Goal: Task Accomplishment & Management: Manage account settings

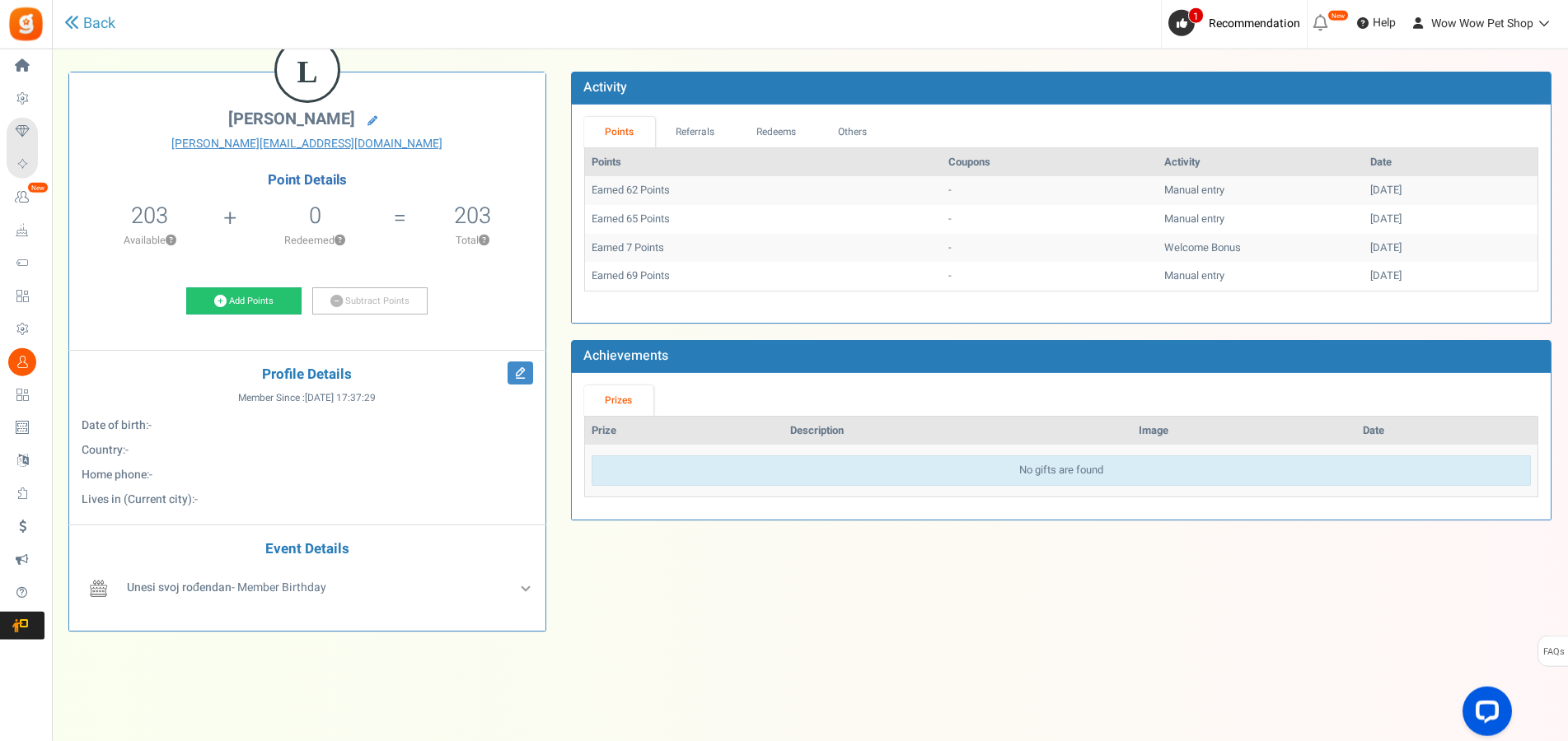
scroll to position [97, 0]
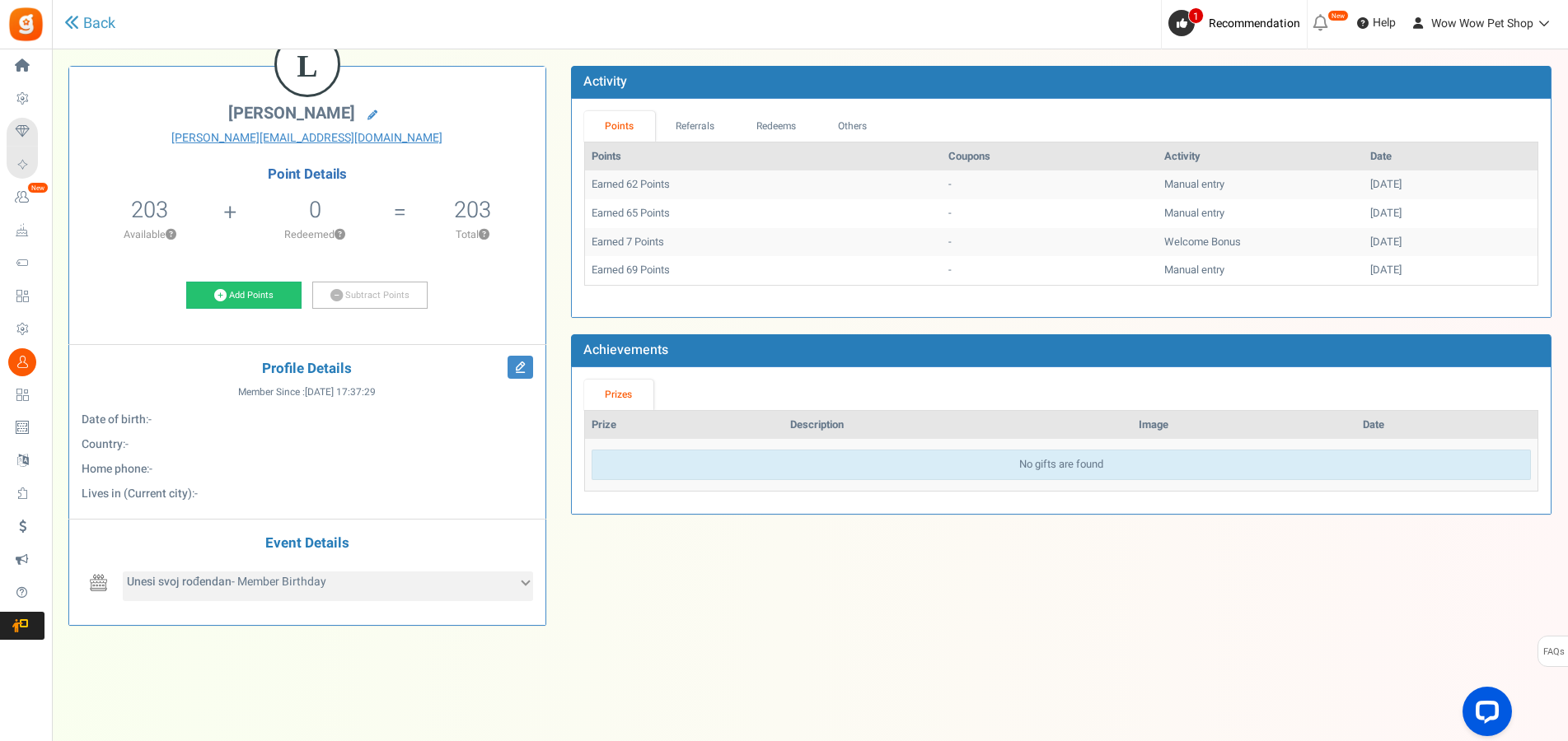
click at [510, 592] on div "Unesi svoj rođendan - Member Birthday" at bounding box center [328, 586] width 410 height 30
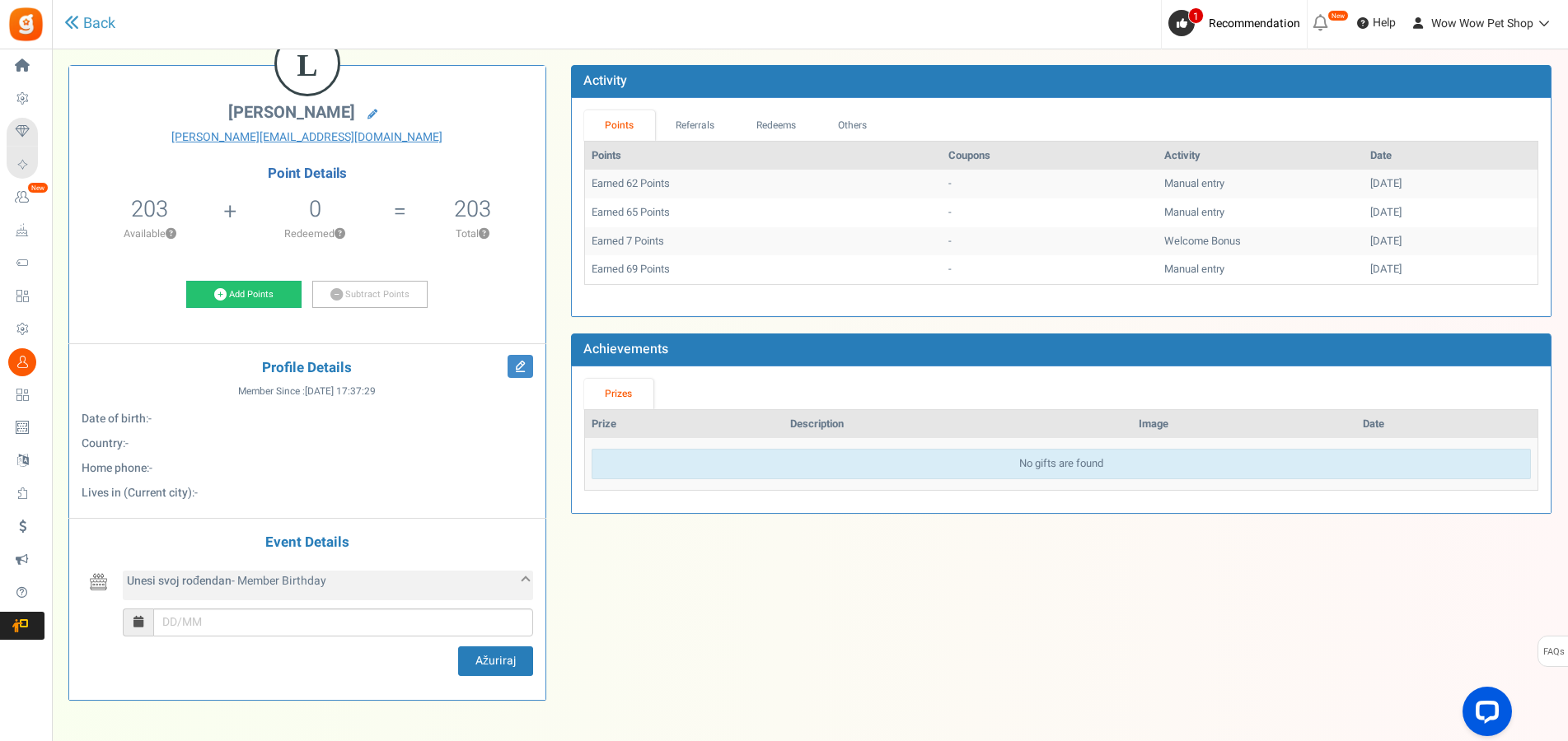
click at [510, 592] on div "Unesi svoj rođendan - Member Birthday" at bounding box center [328, 586] width 410 height 30
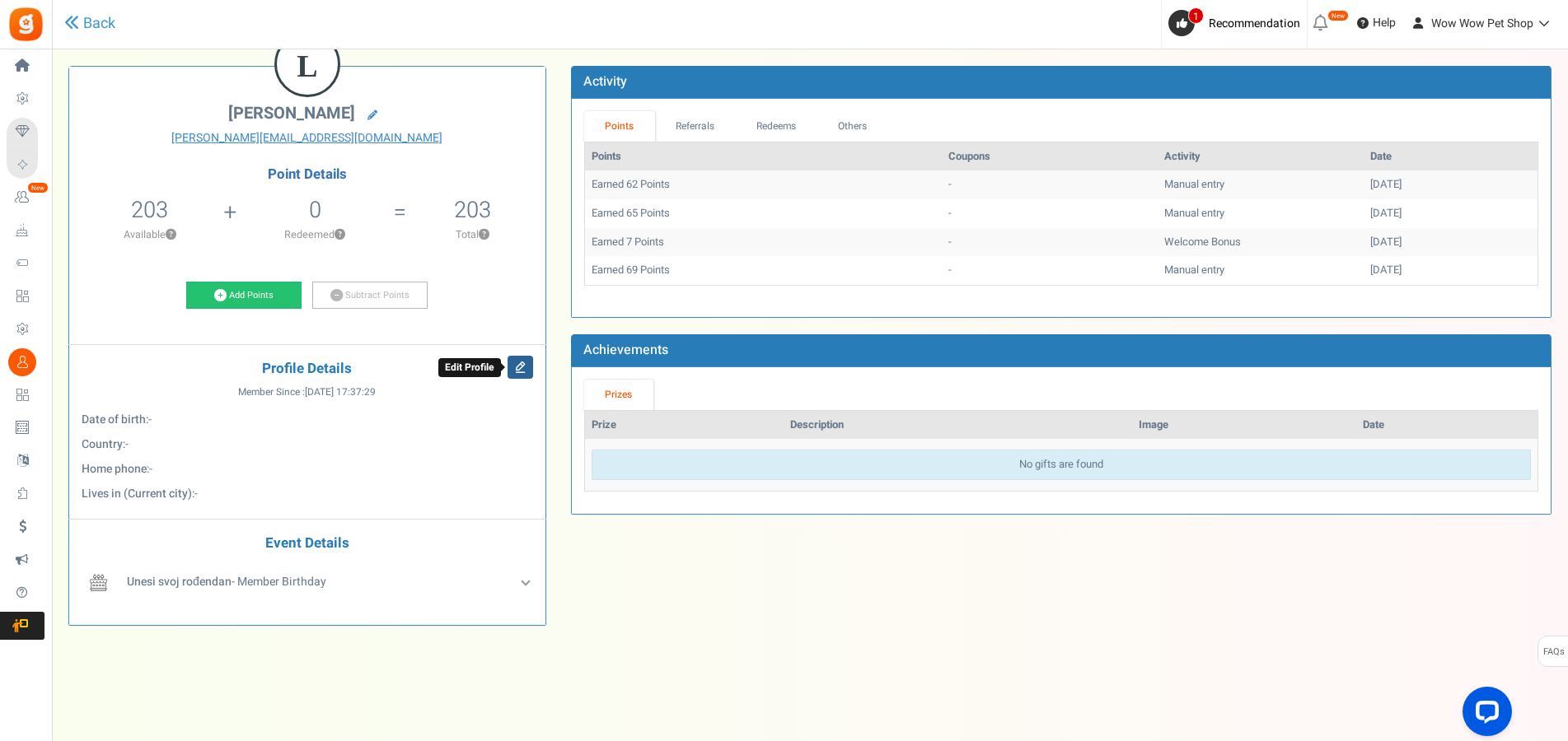
click at [519, 363] on icon at bounding box center [520, 367] width 26 height 23
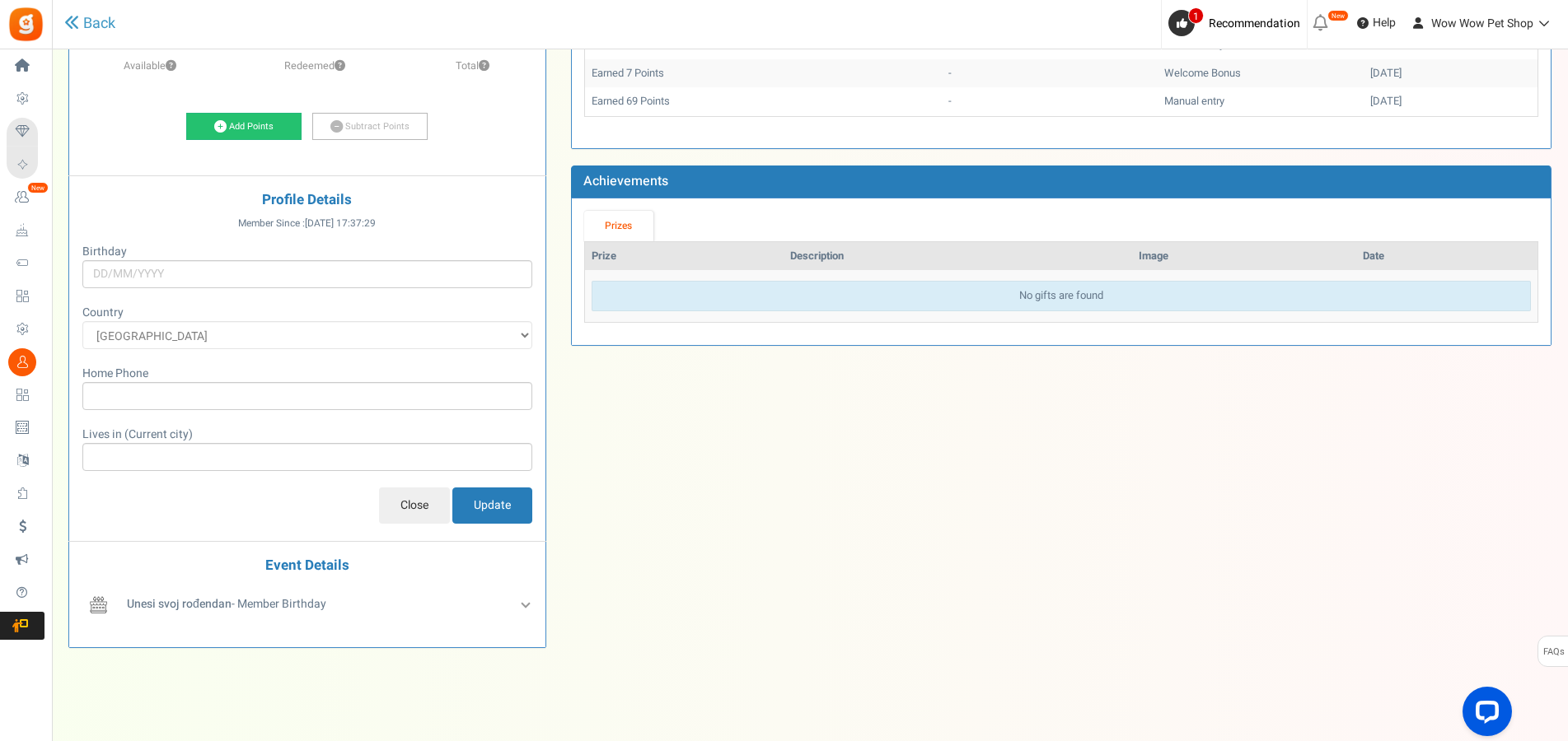
click at [417, 500] on input "Close" at bounding box center [414, 505] width 71 height 36
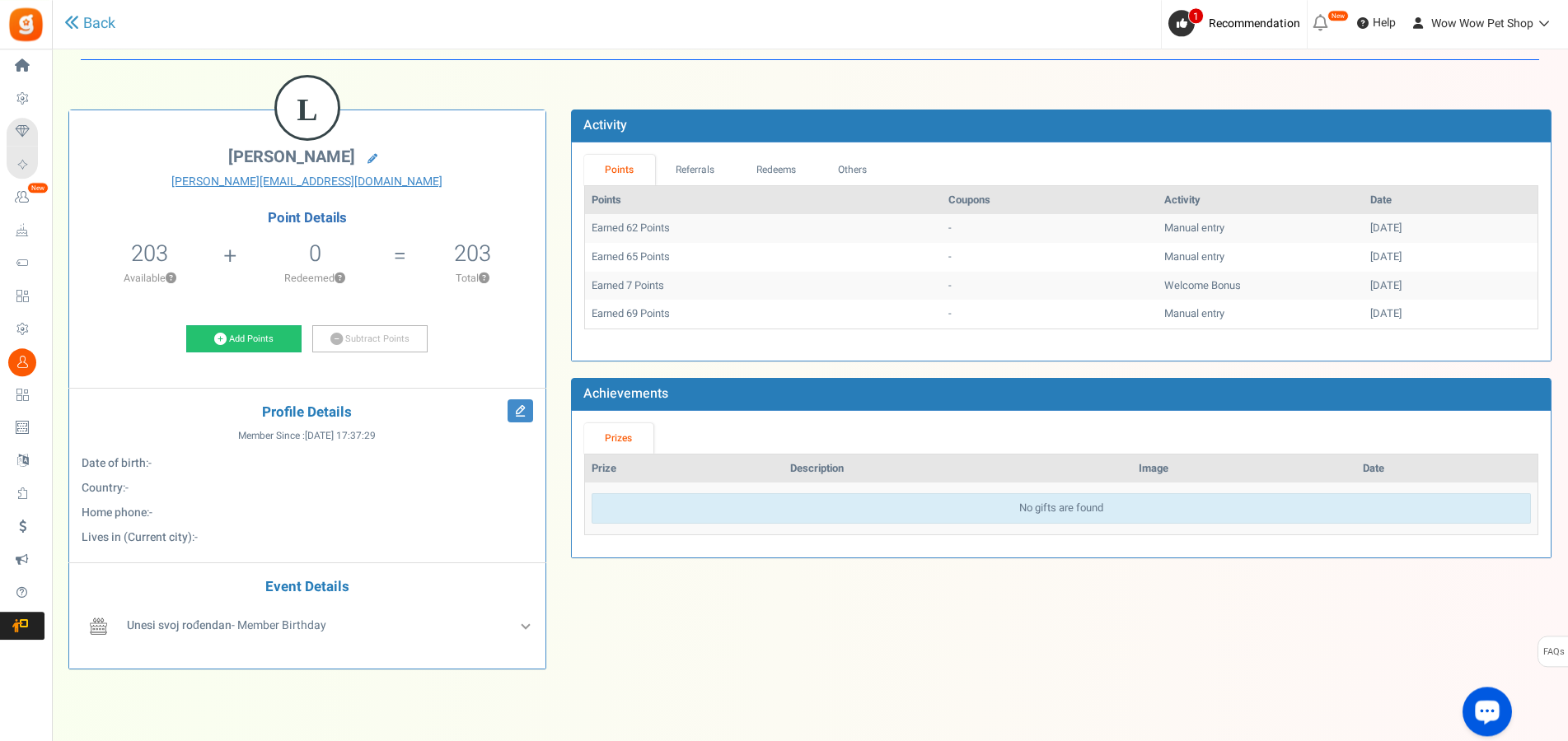
scroll to position [13, 0]
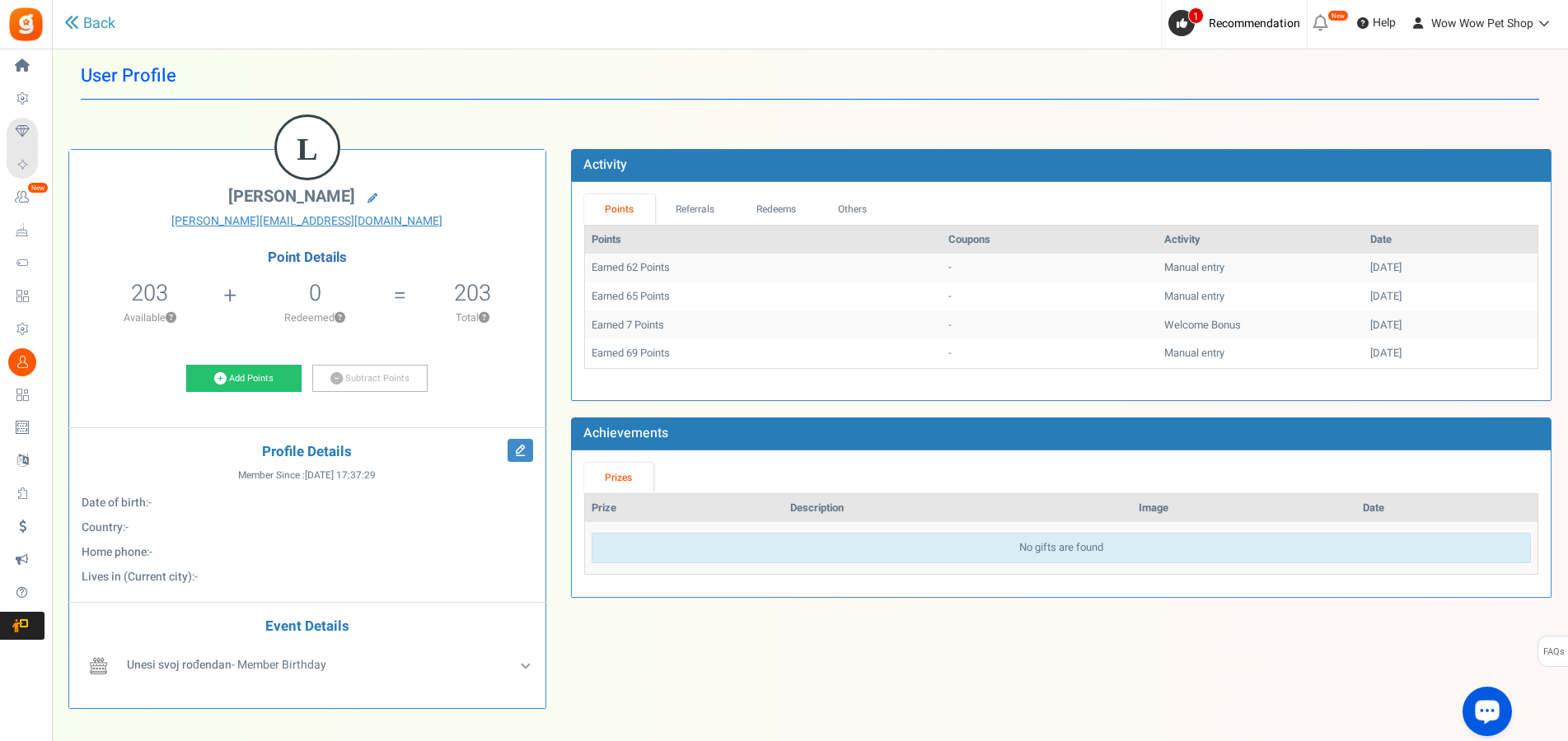
click at [1474, 702] on div "Open LiveChat chat widget" at bounding box center [1486, 710] width 28 height 28
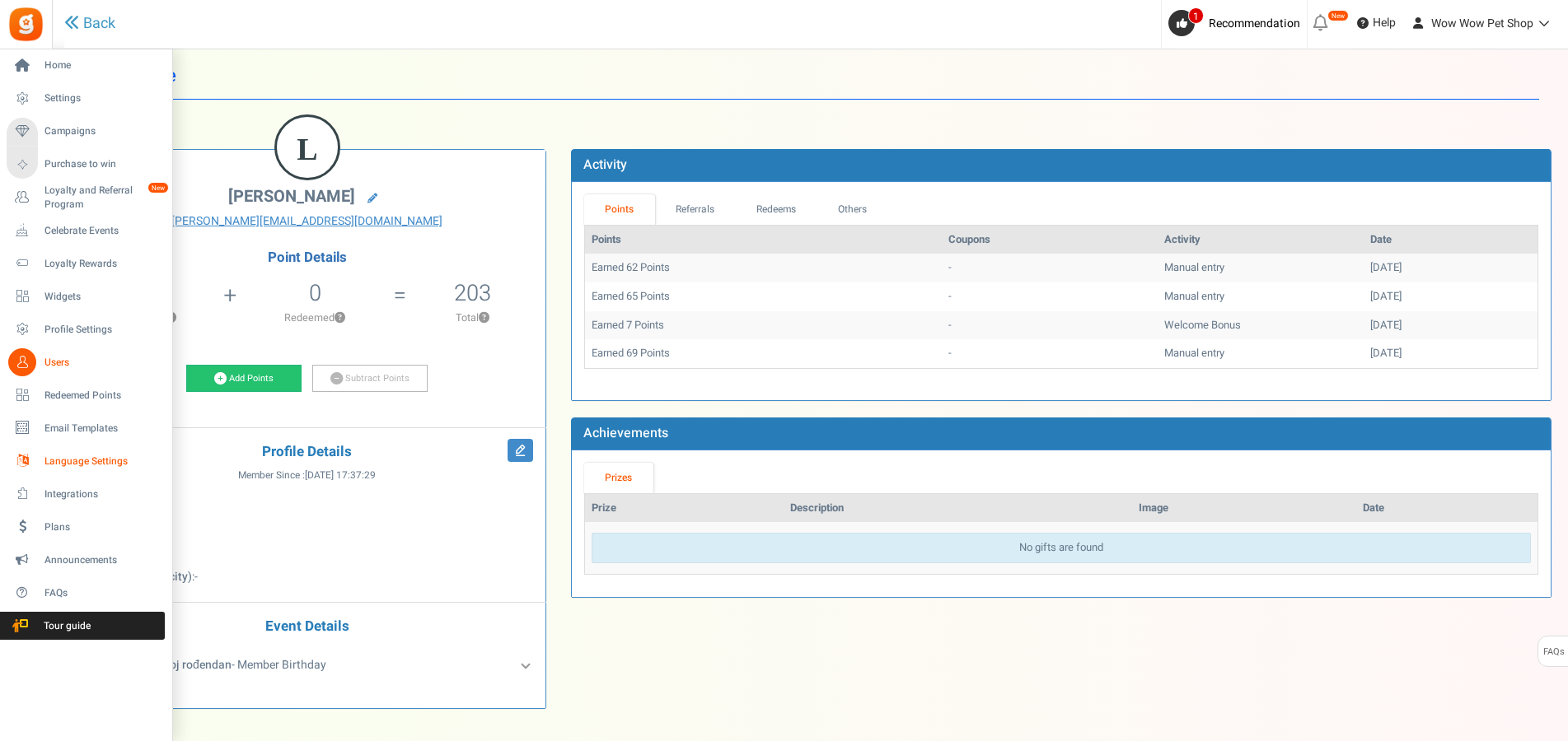
click at [86, 460] on span "Language Settings" at bounding box center [102, 462] width 115 height 14
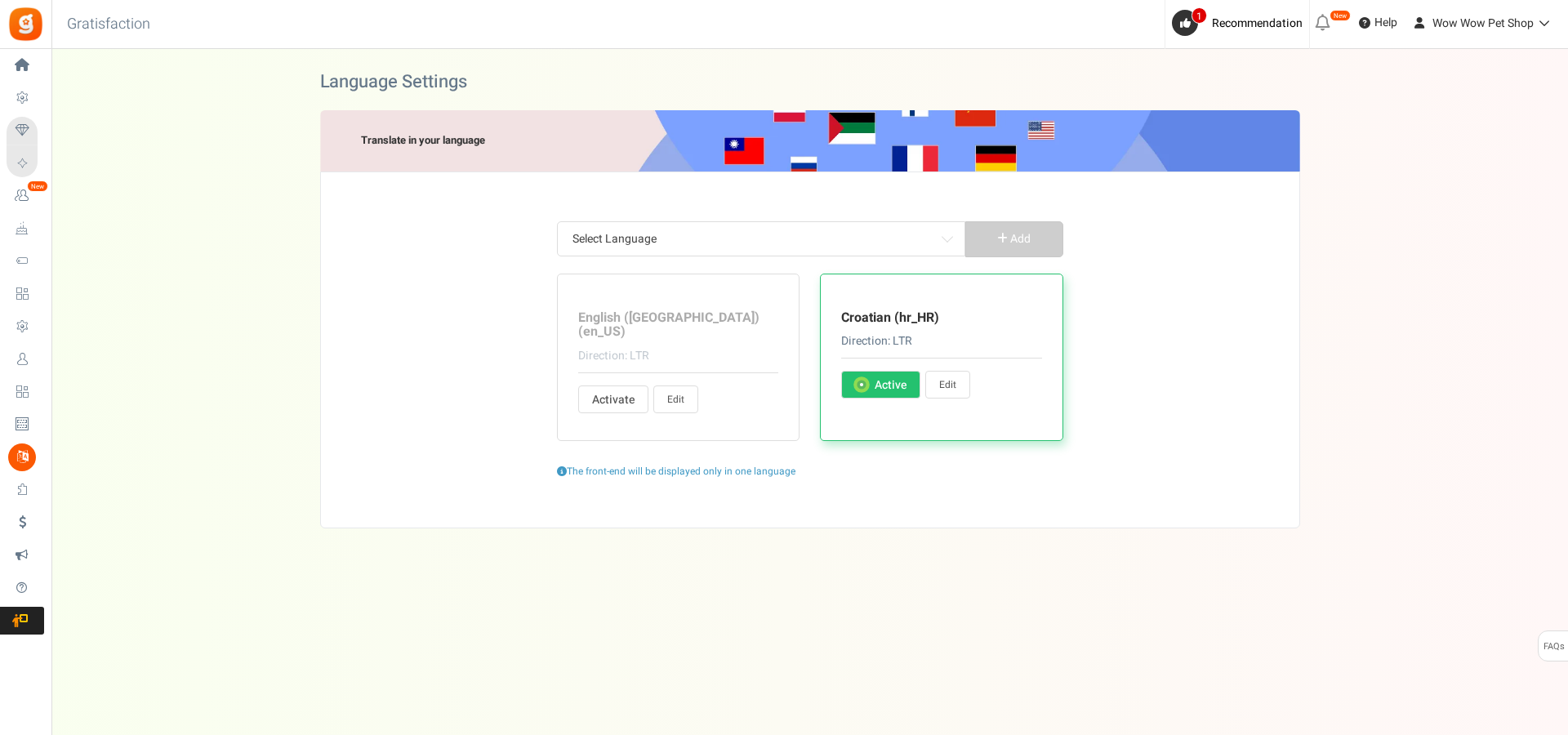
click at [947, 387] on link "Edit" at bounding box center [949, 384] width 45 height 27
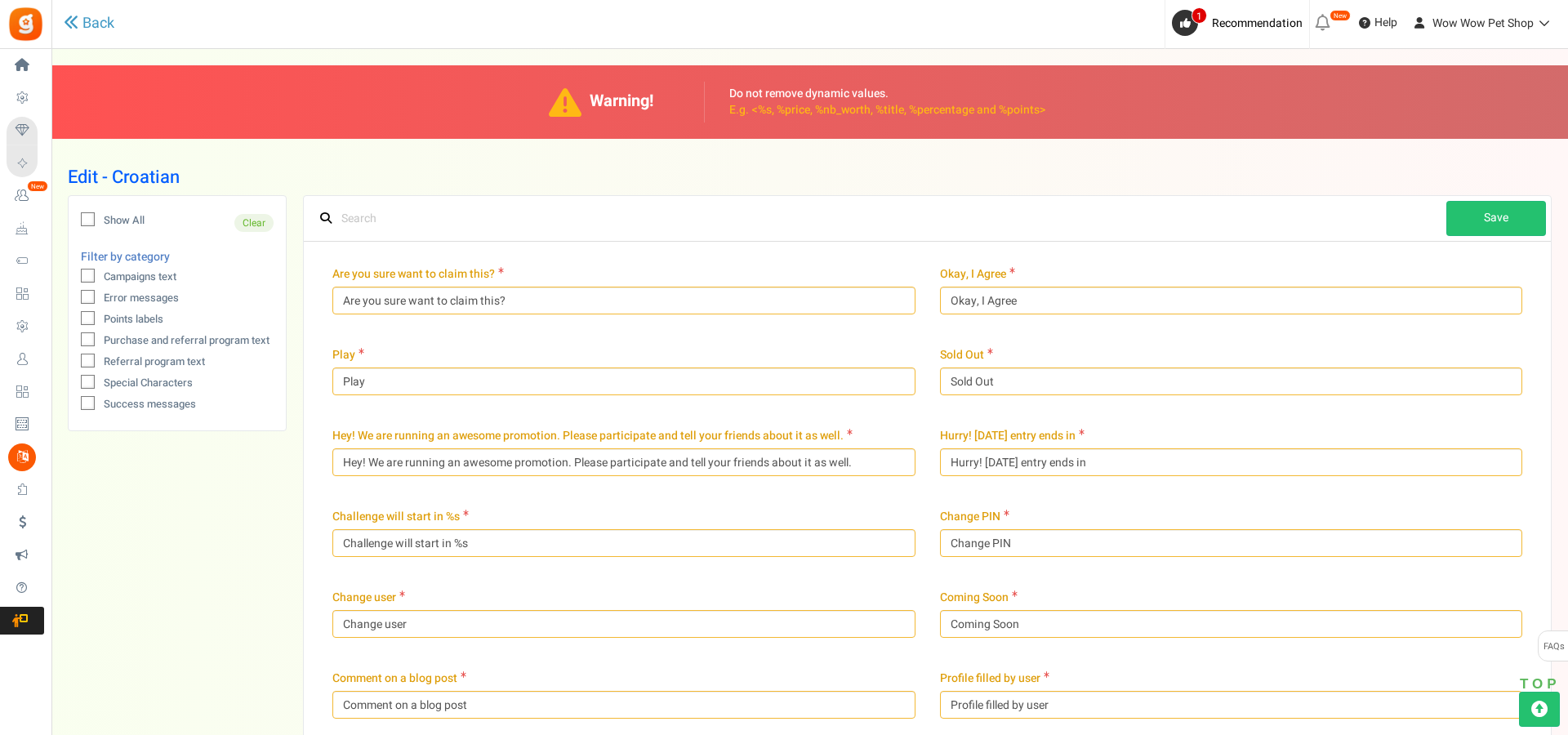
type input "ranije"
type input "Već imaš račun?"
type input "Da, pretplaćen [PERSON_NAME]"
type input "i"
type input "Otkupljivi bodovi"
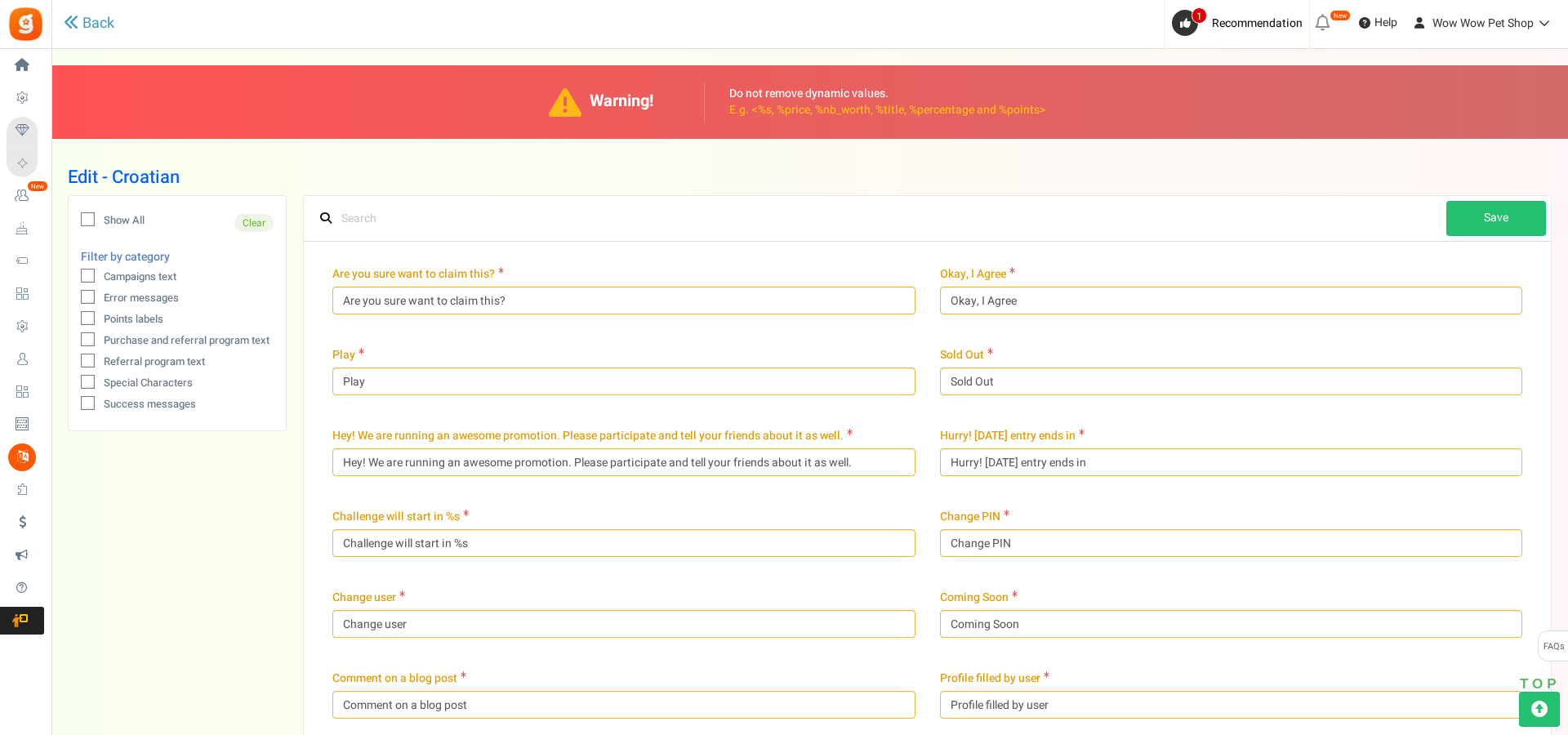
type input "Natrag"
type input "Osnovne informacije"
type input "Osvoji + %s bodova kad se uključiš."
type input "Otvori"
type input "Otkaži"
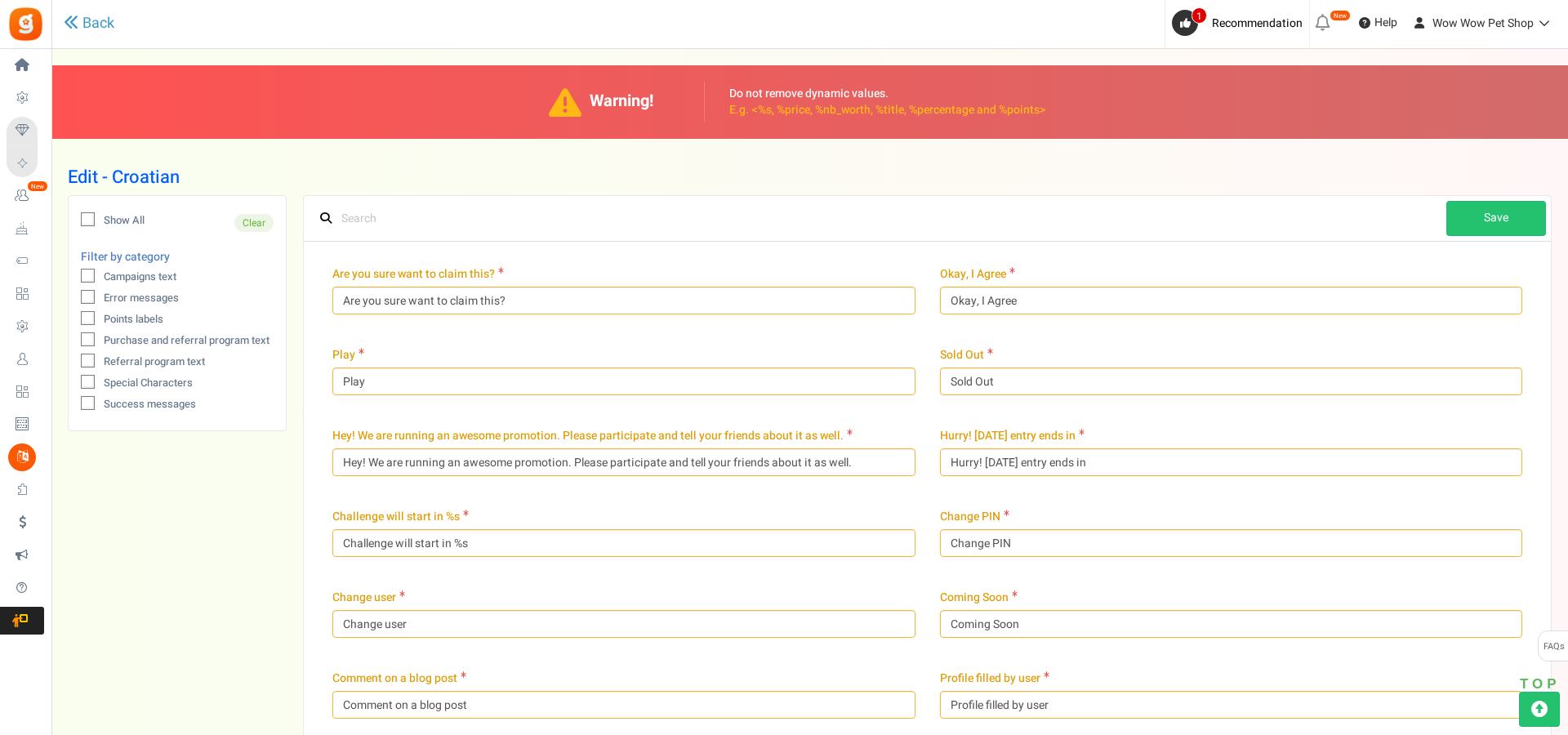
type input "Preuzmi popust"
type input "Preuzmi sad"
type input "Klikni ovdje"
type input "Zatvori"
type input "Hej ! Dovrši svoj profil i zaradi %s bonus bodova"
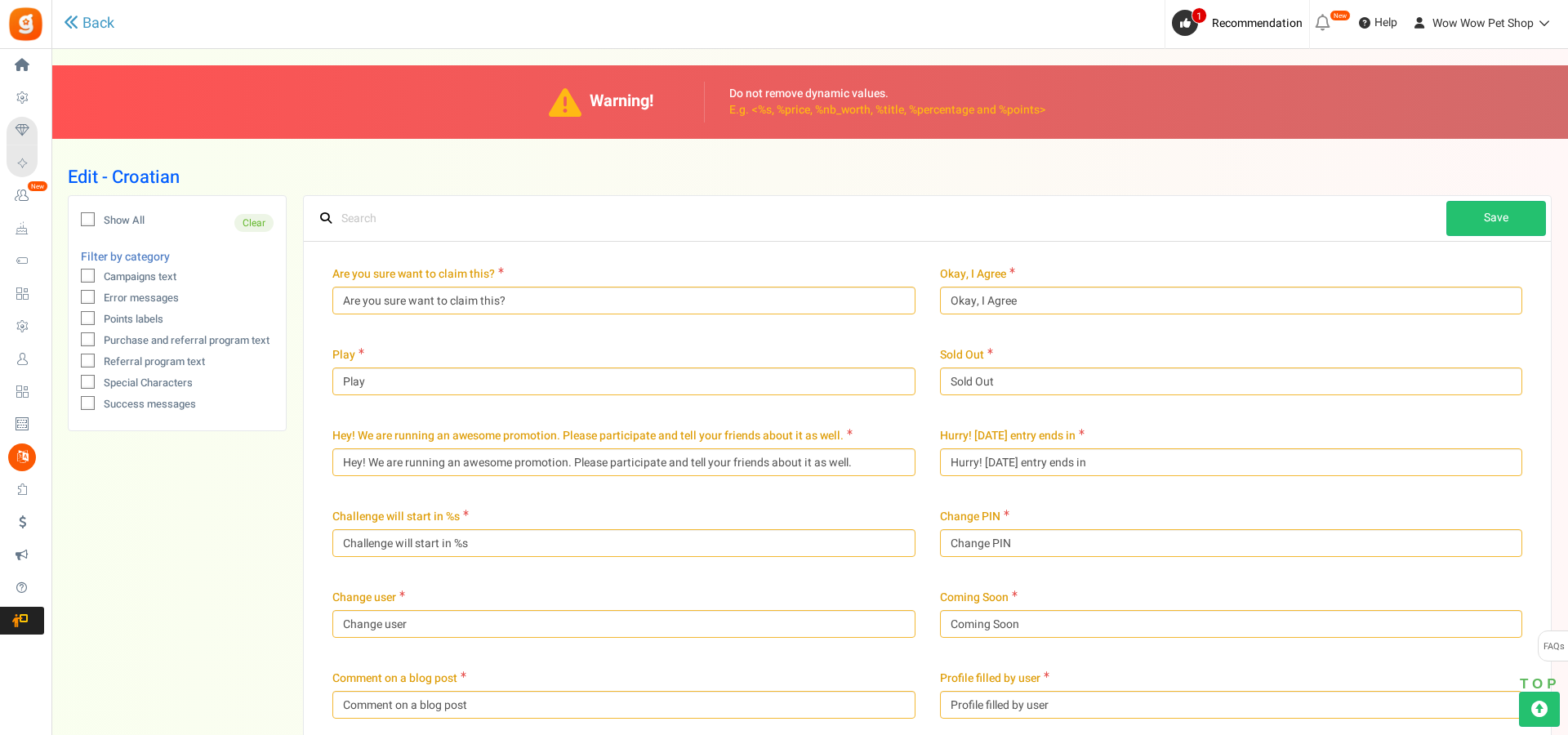
type input "Završeno"
type input "Contact site admin for referral reward coupon"
type input "Nastavi"
type input "Nastavi kao"
type input "Nastavi kupovati"
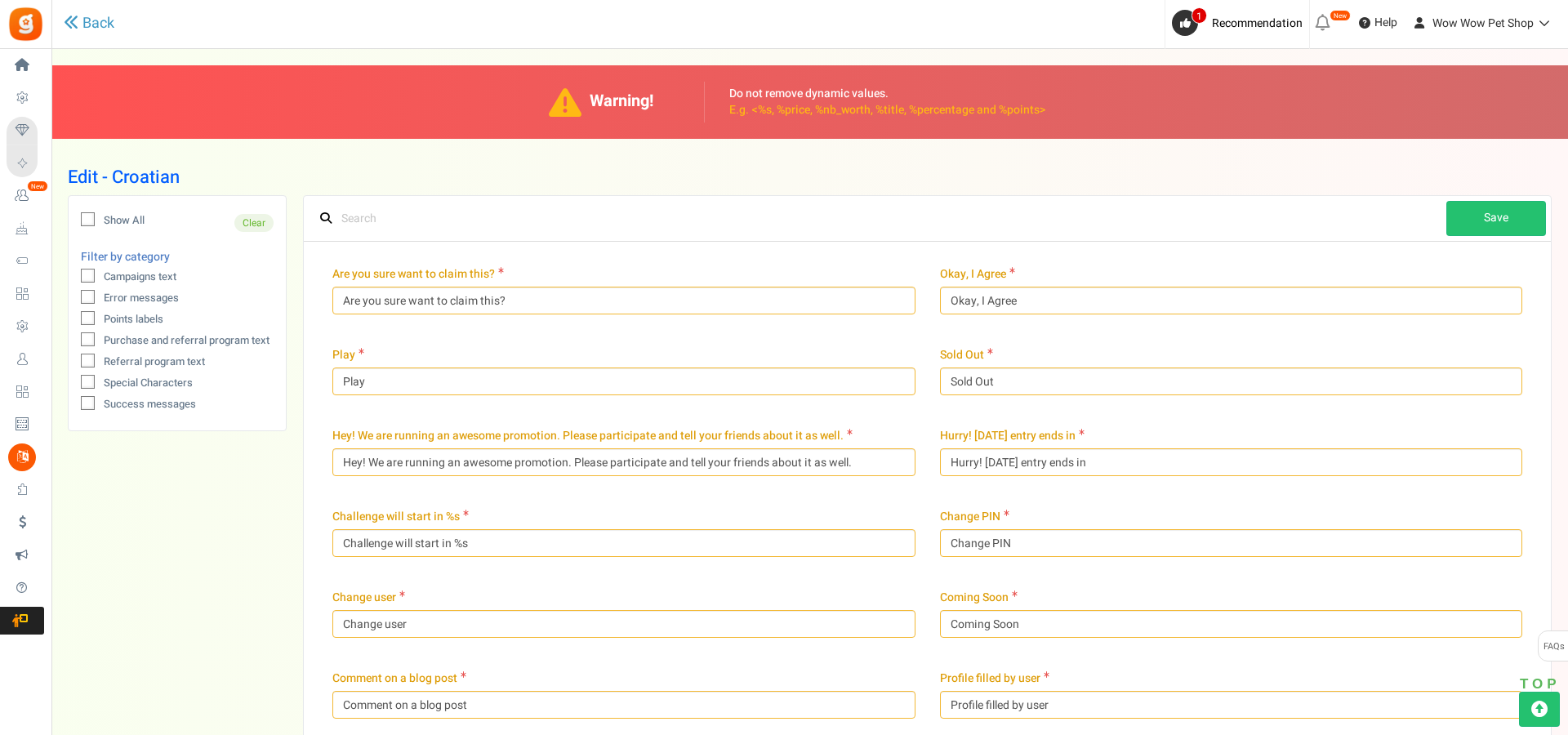
type input "Napravi račun"
type input "[PERSON_NAME] unovčeni na kupovinu."
type input "[PERSON_NAME]"
type input "Zaradi popust"
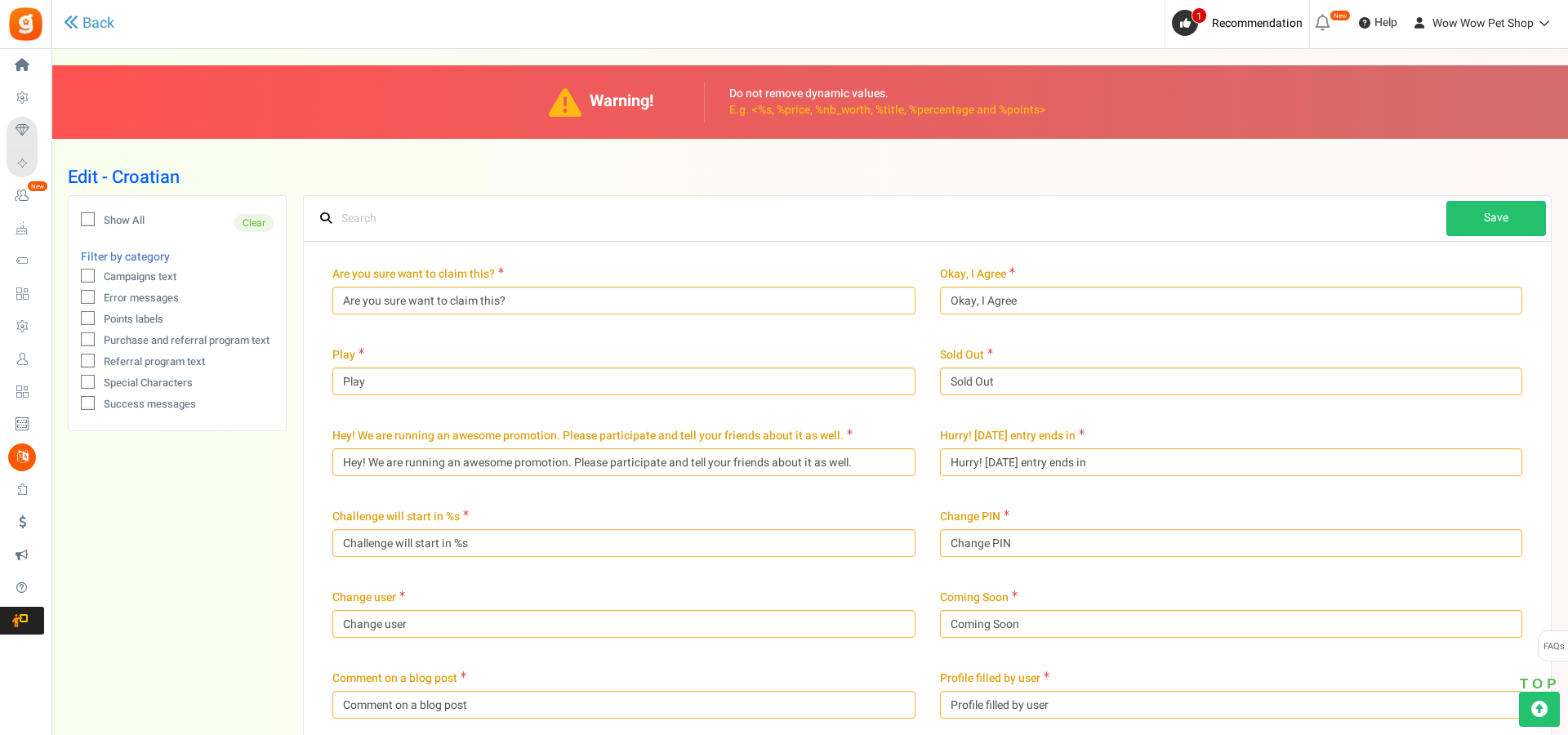
type input "Zaradi {points} {points_label} kupnjom ovog artikla."
type input "Uredi profil"
type input "This is an auto-generated email. Please do not hit reply. If you have any quest…"
type input "Molim unesi datum"
type input "Sign in to the store and check back here to edit profile."
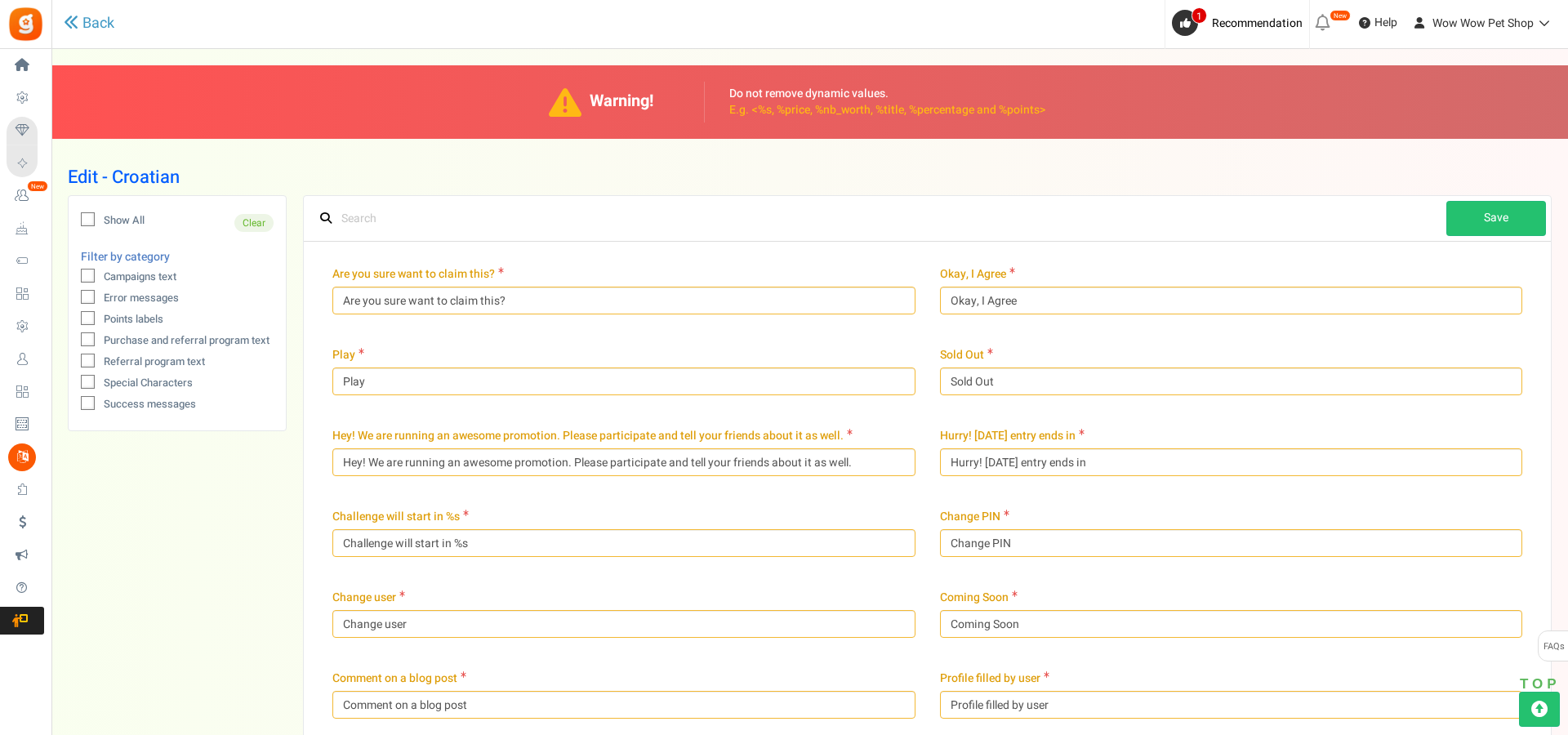
type input "Ovo je već postojeći račun."
type input "Potvrdi svoj datum rođenja"
type input "Unesi svoj datum rođenja"
type input "Your age should be greater than"
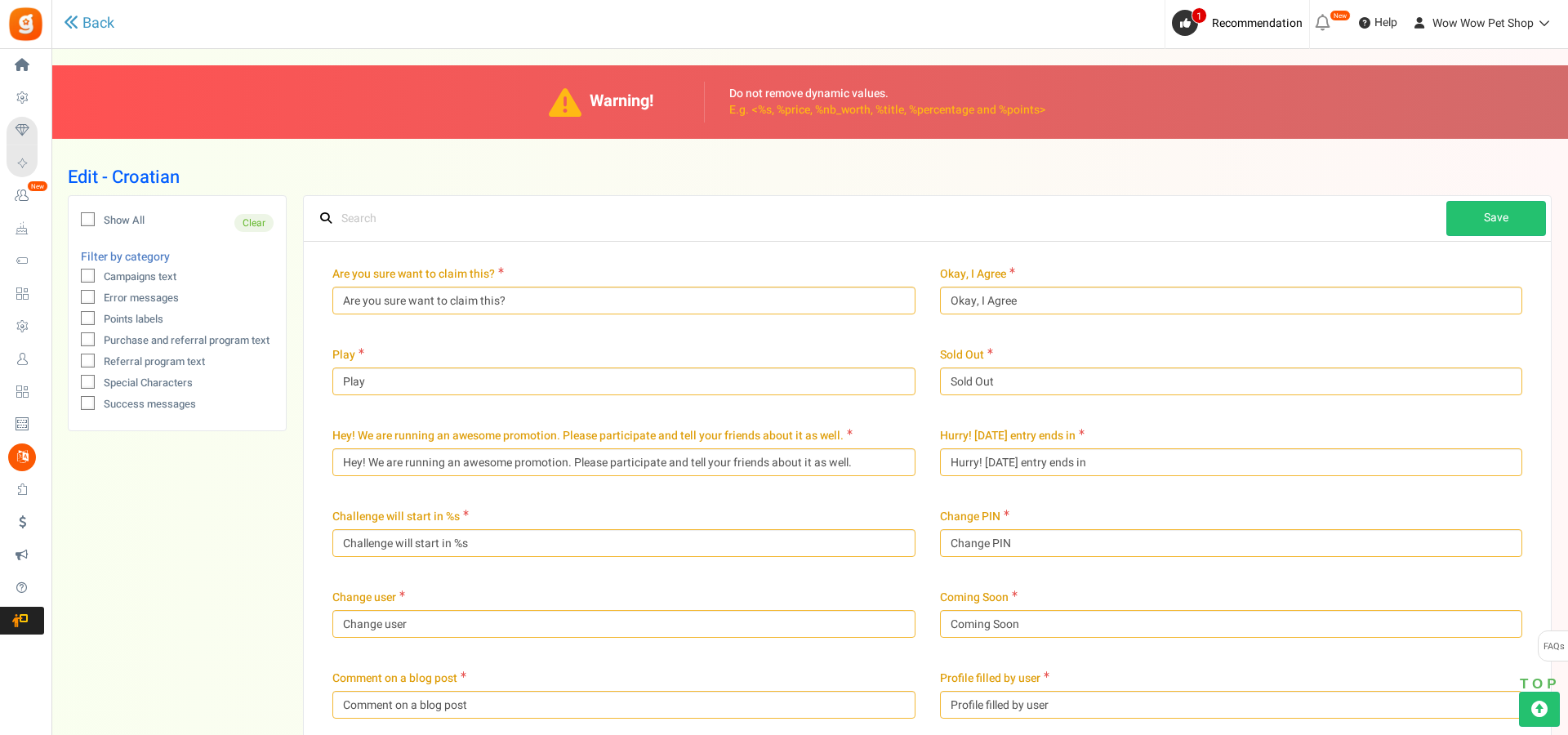
type input "Unesi svoju email adresu"
type input "Please enter a numeric value"
type input "Nepostojeća email adresa."
type input "Ups! Potrebno je [PERSON_NAME]"
type input "Molim odaberi"
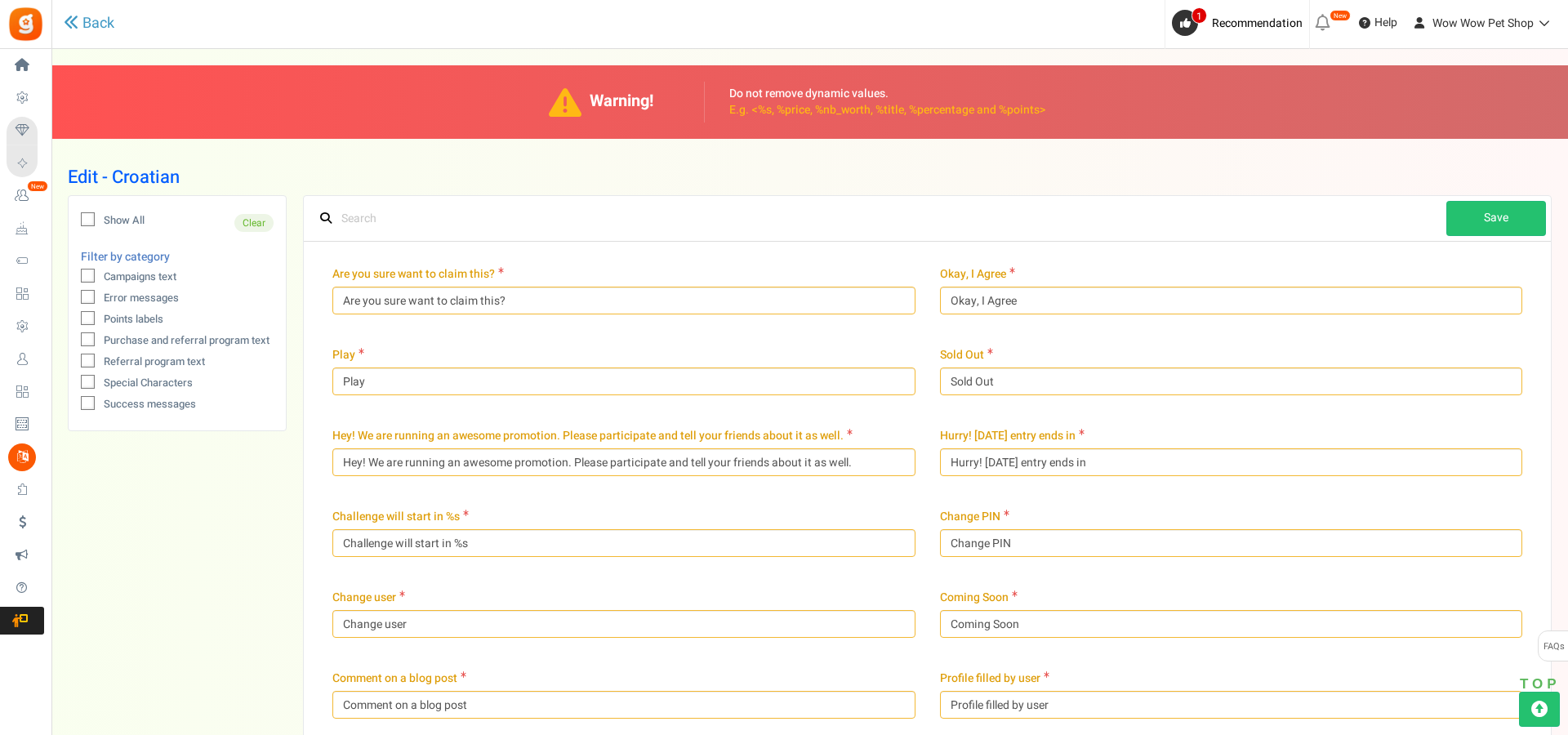
type input "Nagrade će [PERSON_NAME] slijedeću godinu, ako je uneseni datum u slijedećih %s…"
type input "Ističe:"
type input "This promotion is in no way sponsored, endorsed or administered by, or associat…"
type input "and not to Facebook. By participating in this promotion you agree to a complete…"
type input "Prati"
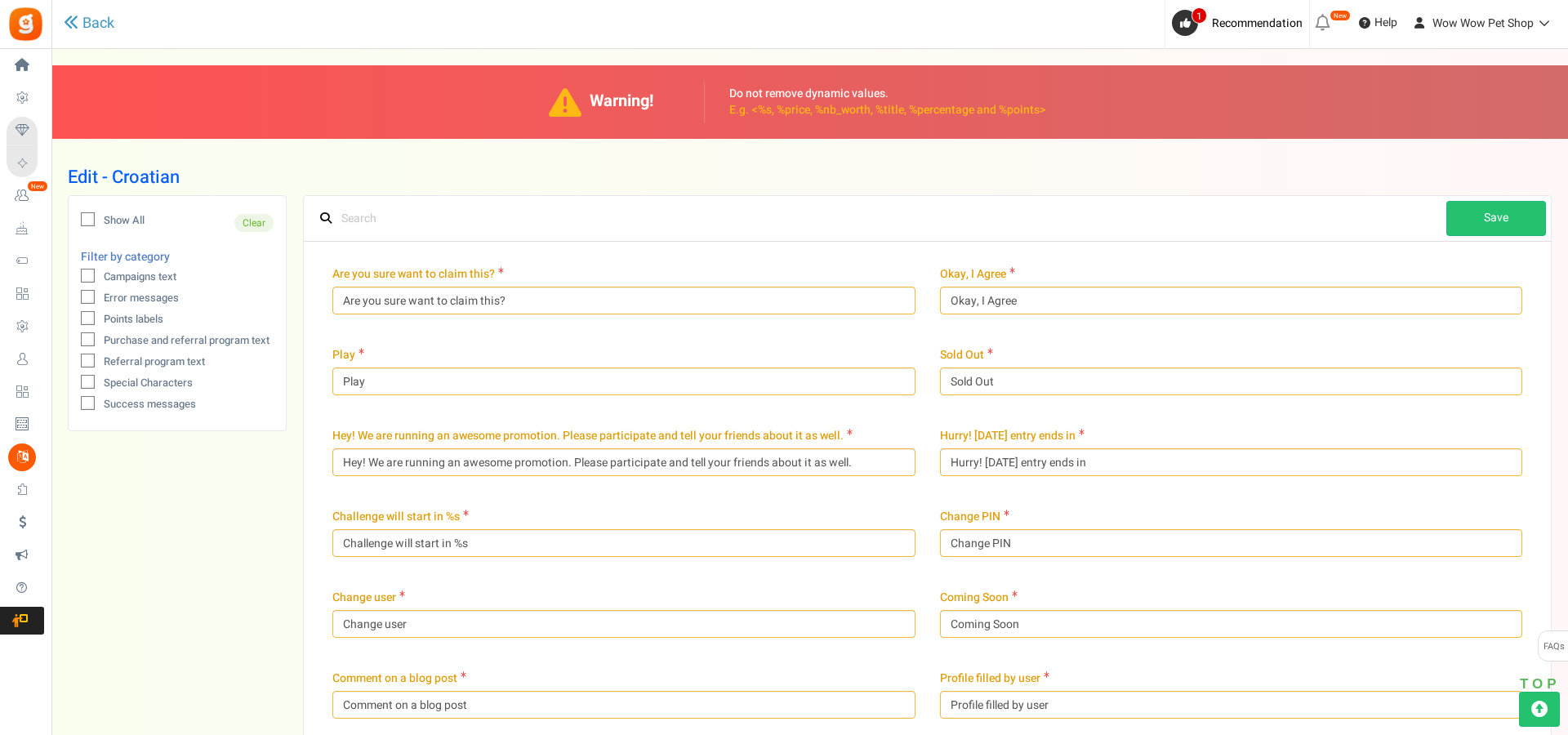
type input "Instructions to reset your PIN have been emailed to you"
type input "I have read and agree to the"
type input "We use Apps Mav as our promotions platform. By clicking the above options, you …"
type input "Dobij više bodova"
type input "For more entries"
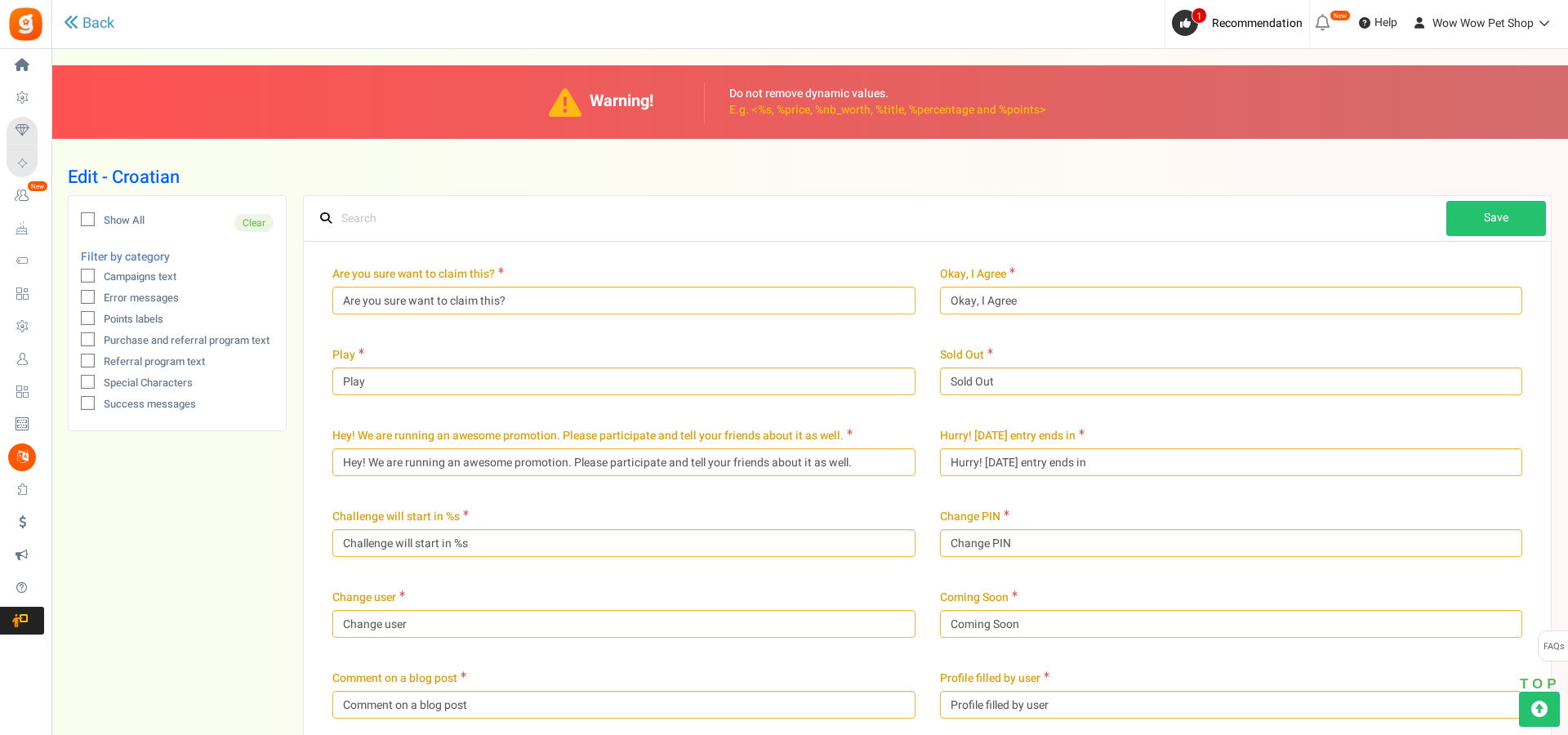
type input "Bodovi koje možeš unovčiti za nagrade"
type input "Rođendan"
type input "Rodni grad"
type input "Kopirano"
type input "Kopiraj"
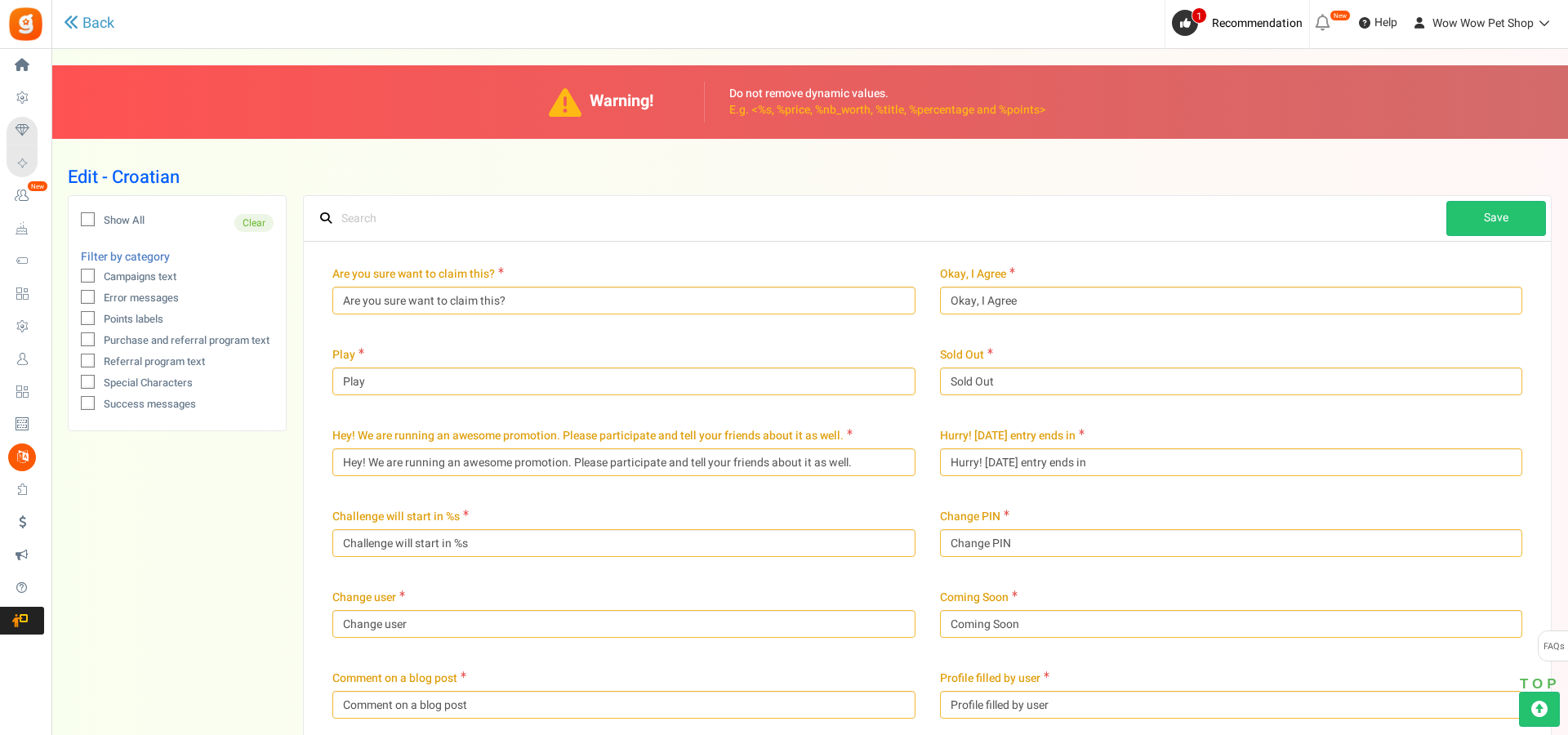
type input "Zemlja"
type input "Unesi e-mail adresu. Ako želiš upisati više e-mail adresa, razdvoji ih zarezom."
type input "Datum rođenja"
type input "Spol"
type input "Broj mobitela"
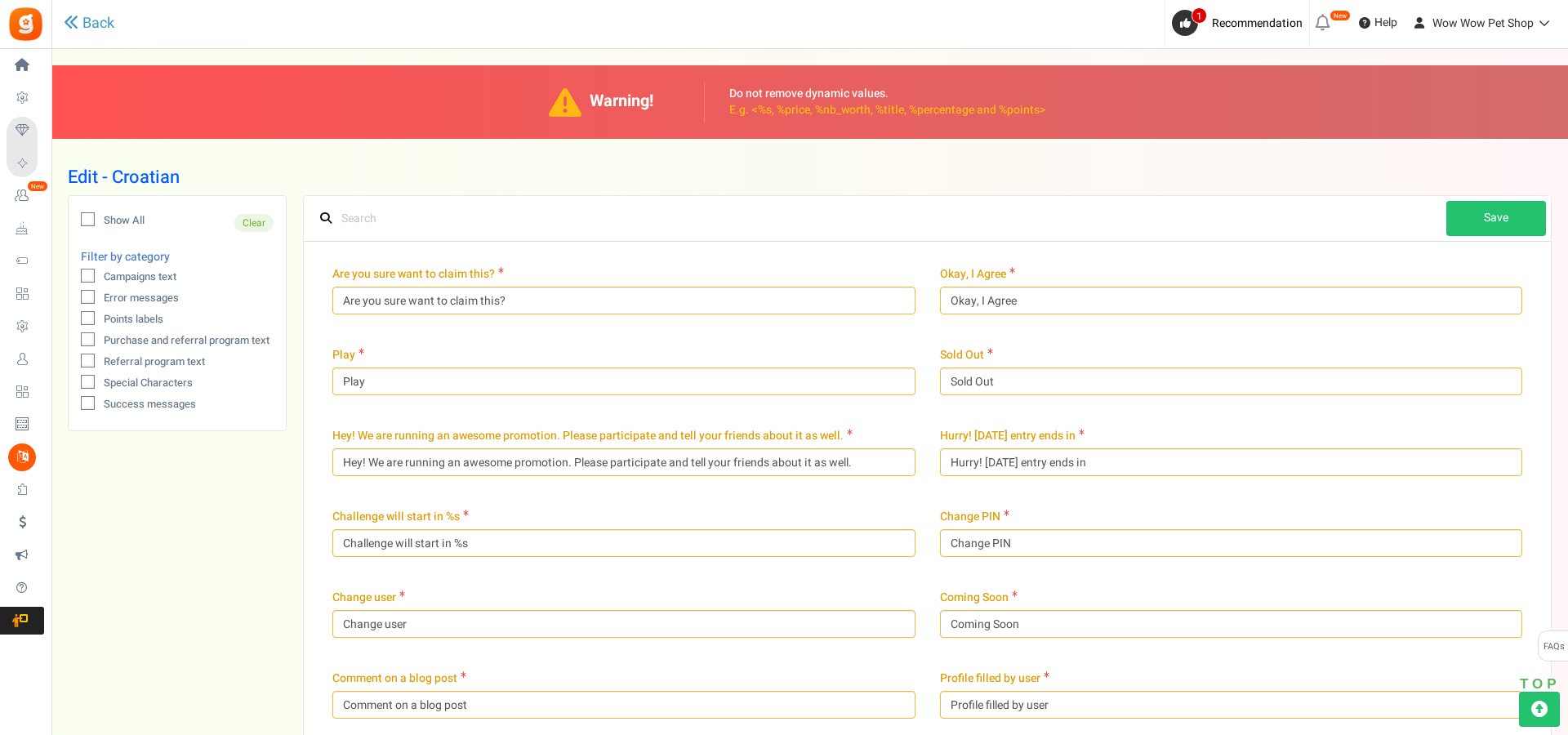
type input "Grad"
type input "Moje nagrade"
type input "Unovčeni bodovi"
type input "Podijeli poveznicu:"
type input "Get point's when you signup"
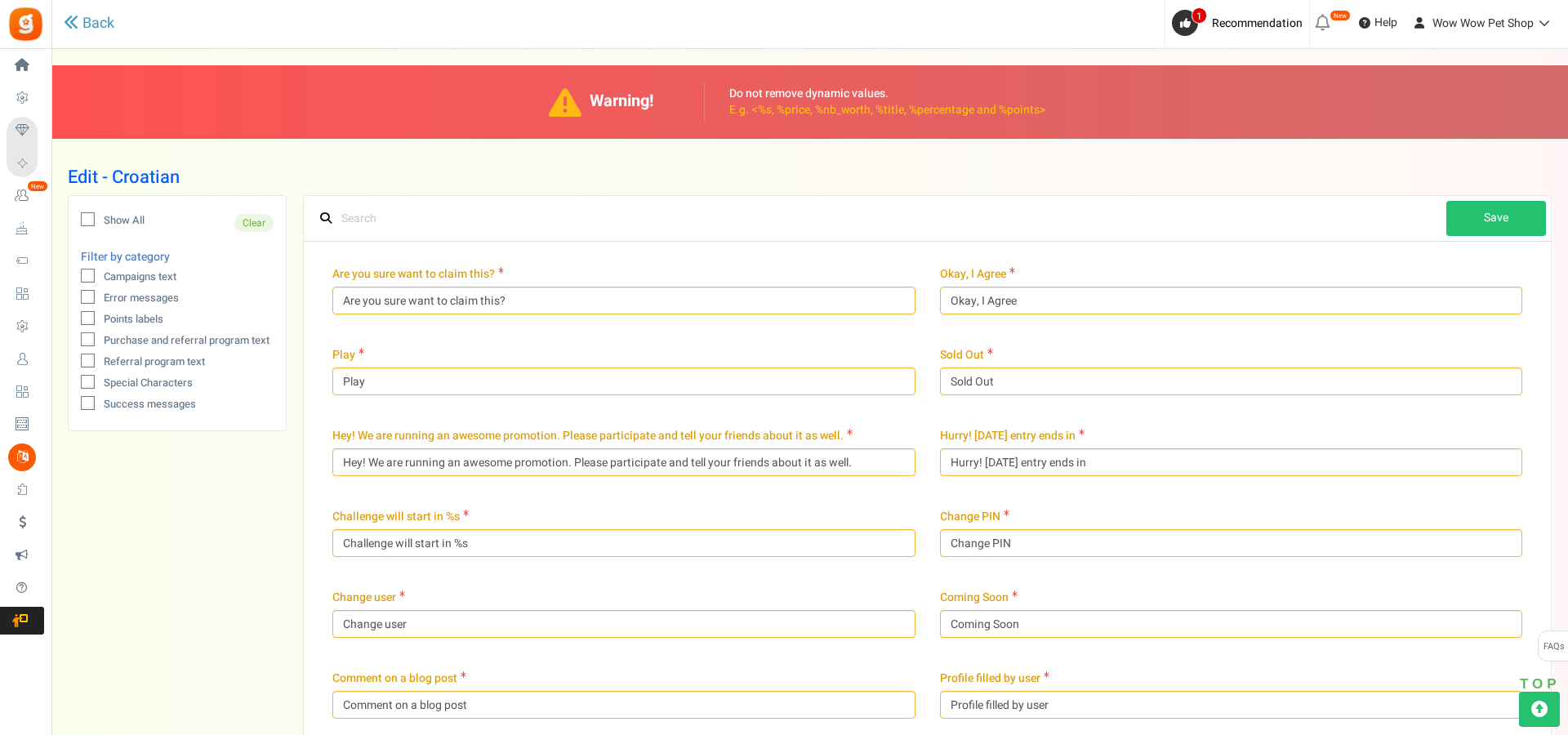
type input "Dostupni bodovi"
type input "Pogledaj prijašnje narudžbe"
type input "Najnoviji bodovi razdoblja izuzeća"
type input "Prijavi se"
type input "da provjeriš stanje na računu ili unovčiš bodove."
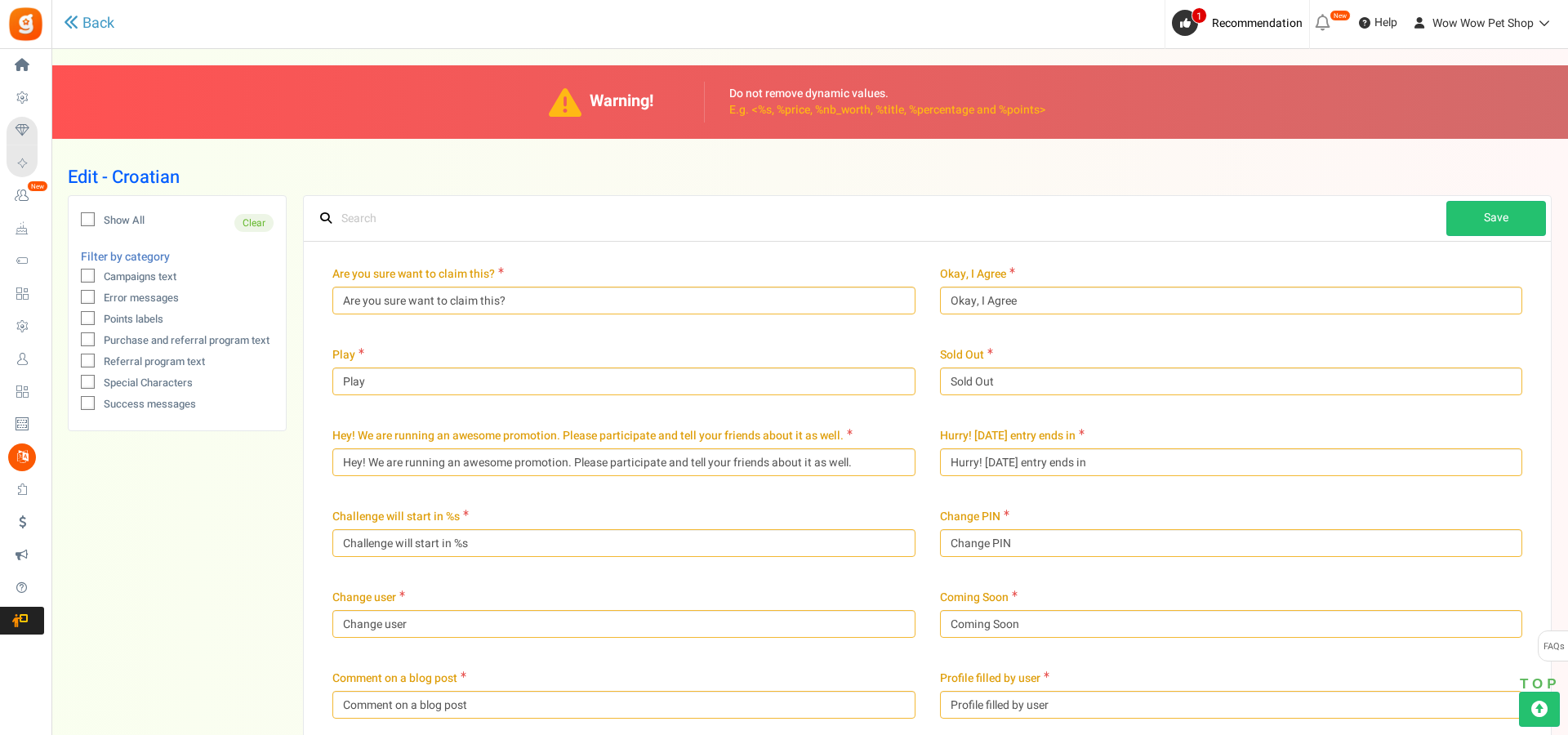
type input "Moji ukupni bodovi"
type input "Pogledaj nagrade i preuzmi"
type input "Prijašnje narudžbe"
type input "Kontrolna ploča"
type input "Početna stranica"
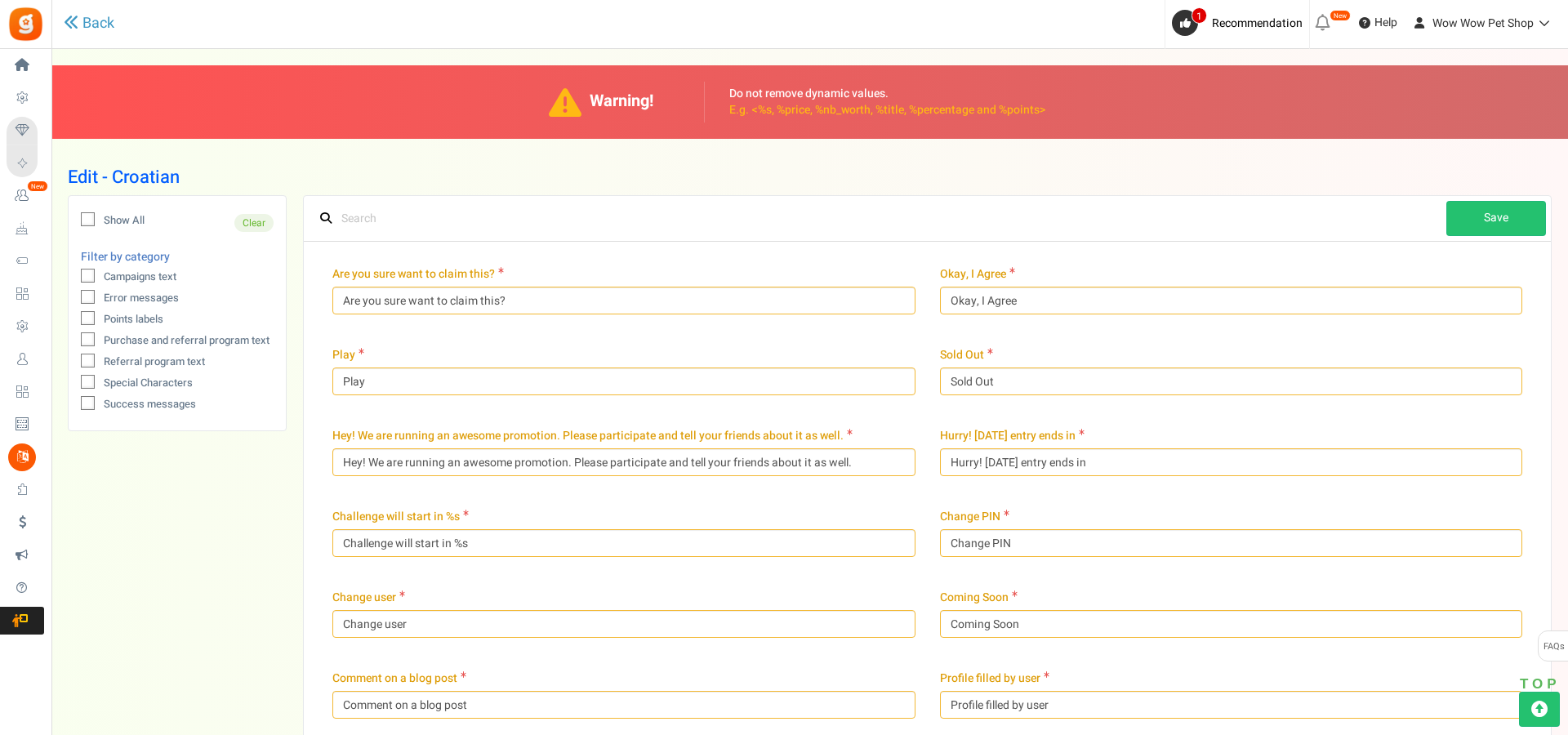
type input "Nagrade za preporuku"
type input "Nagrade"
type input "Minuta"
type input "minuta"
type input "mjesec"
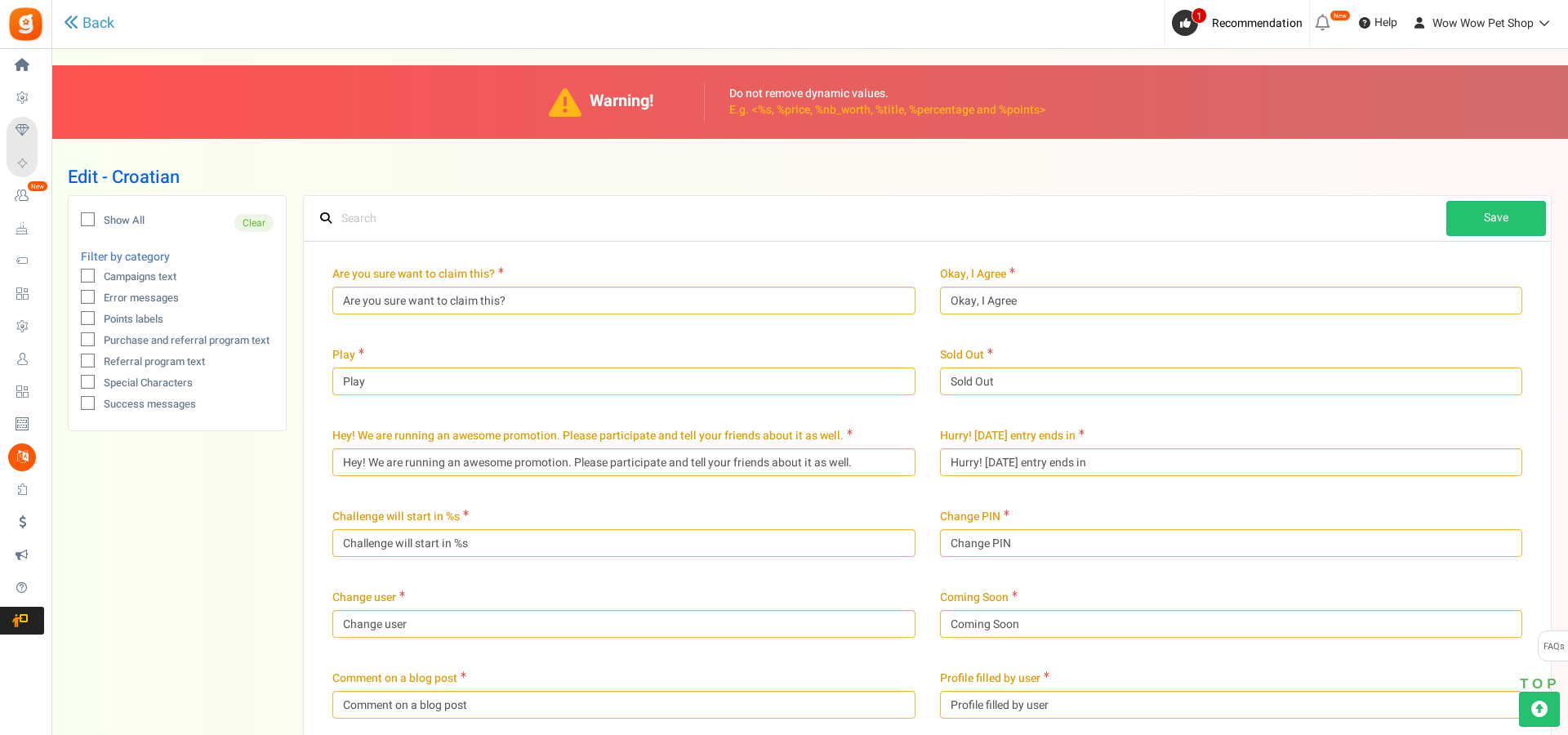
type input "mjeseca"
type input "Nema nikakvih podataka"
type input "Nova lozinka"
type input "Lozinka"
type input "bod"
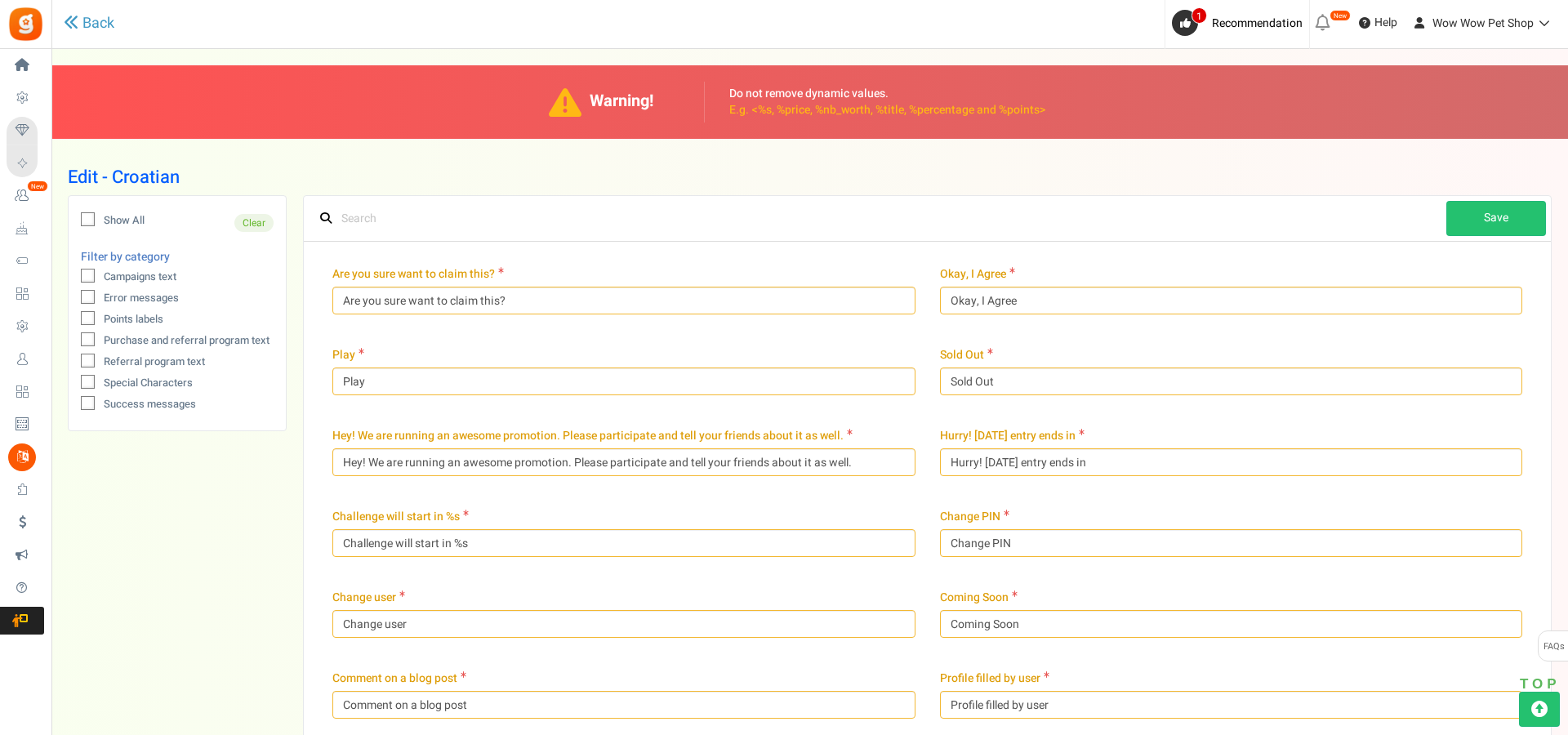
type input "bodova"
type input "to check your balance or redeem points."
type input "Dnevno"
type input "Mjesečno"
type input "Tjedno"
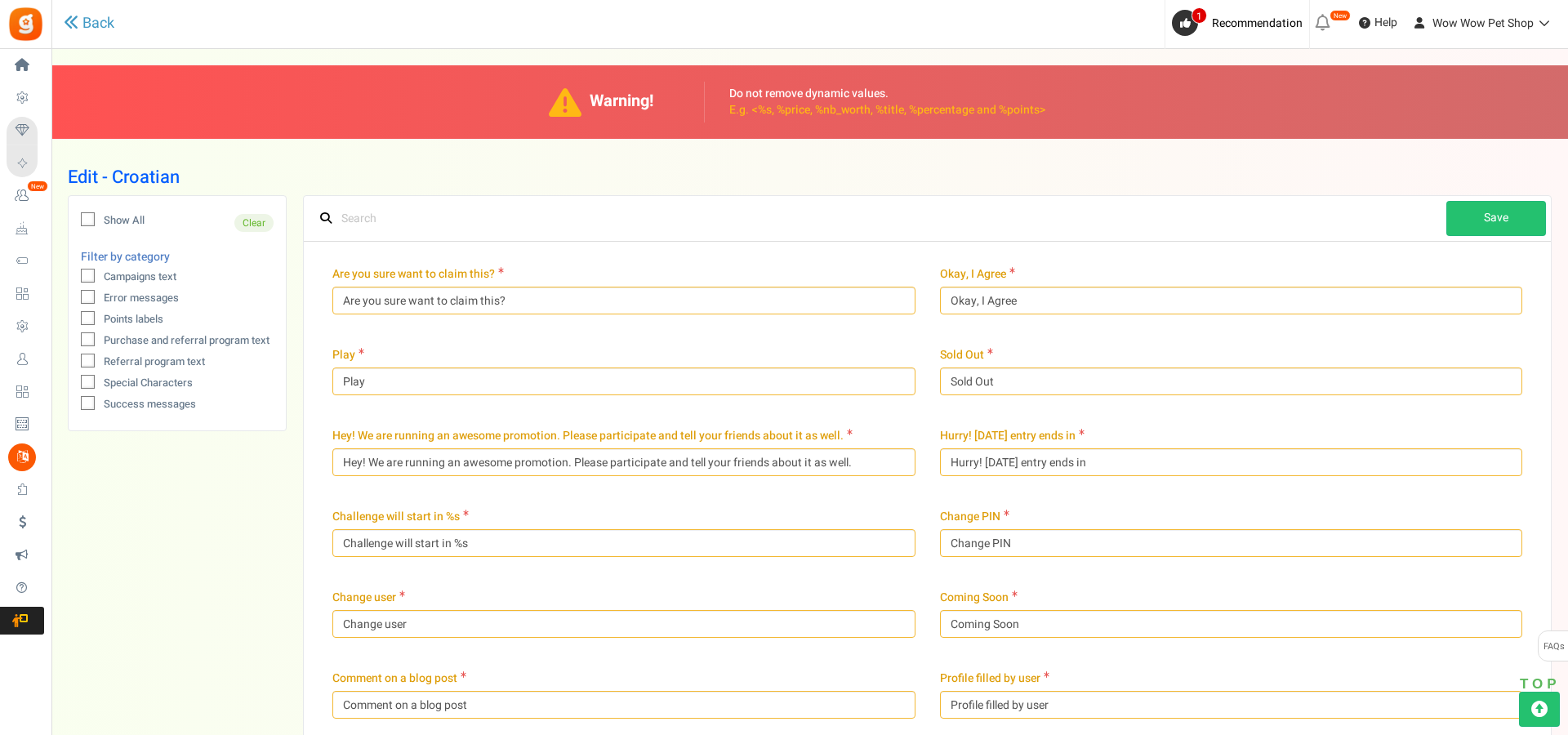
type input "Nagrade"
type input "Zadnja aktivnost"
type input "Get %percentage% of purchase value as loyalty points"
type input "Dobij %points za svaki %price koji potrošiš!"
type input "Primjeni"
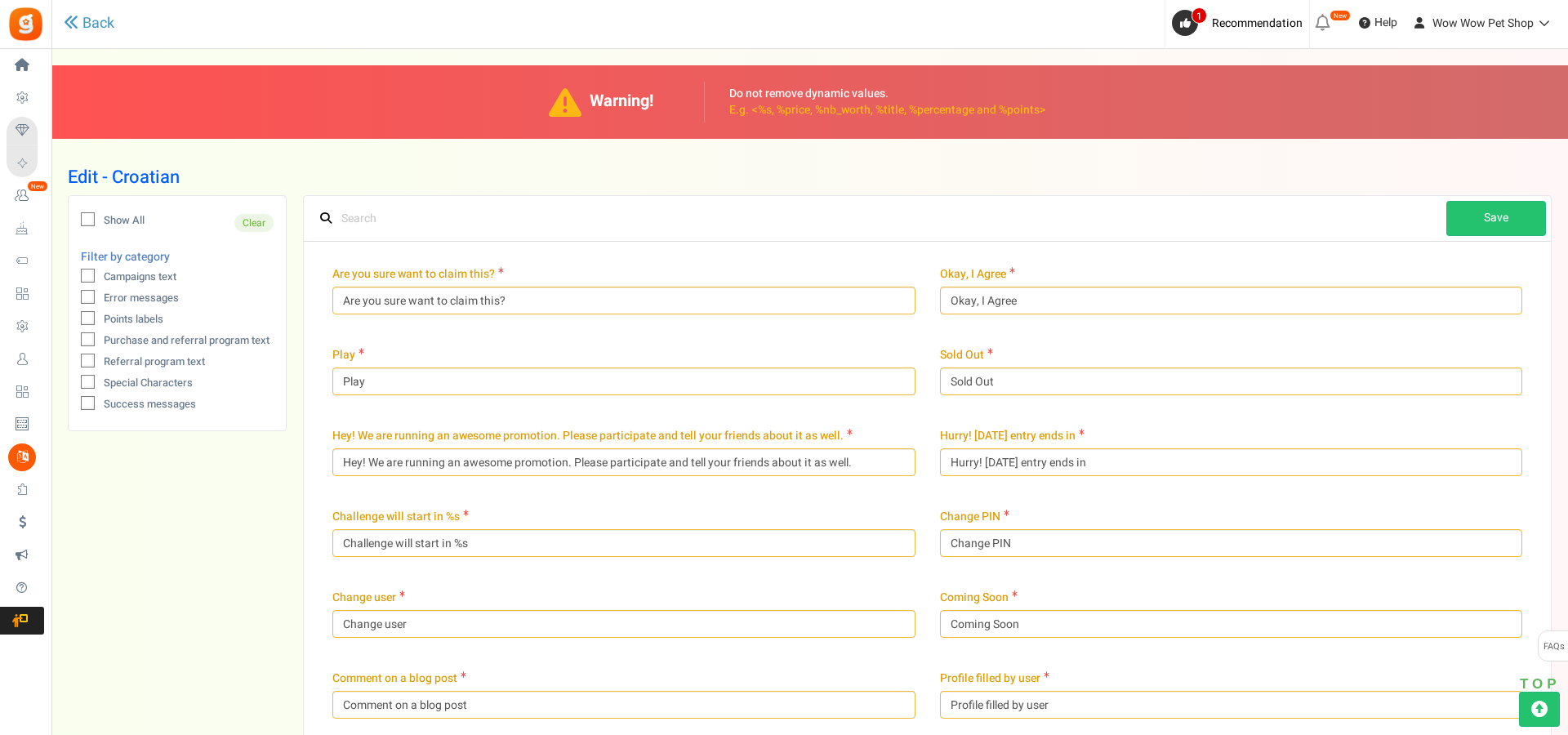
type input "Use {points} {points_label} for a {points_value} discount on this order!"
type input "Upotrijebi {points} {points_label} da bi kupio ovaj artikl!"
type input "Sign in to the store and check back here to view and redeem points"
type input "You have {points} {points_label} ({points_value} worth)"
type input "Ukloni"
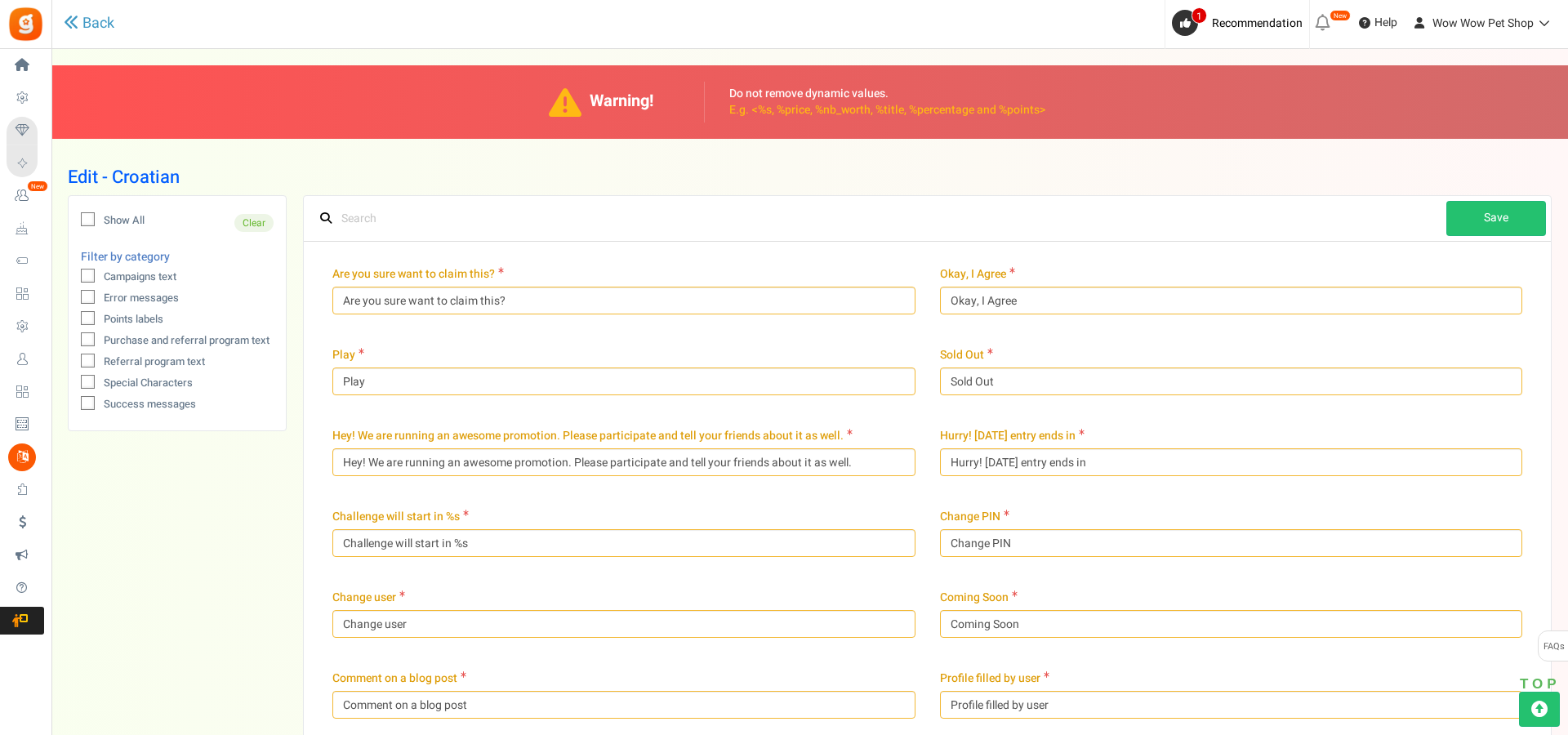
type input "Komentari"
type input "Datum"
type input "Popis unovčenih kupona"
type input "Nagradni bodovi"
type input "Nagrada uspješno dodana."
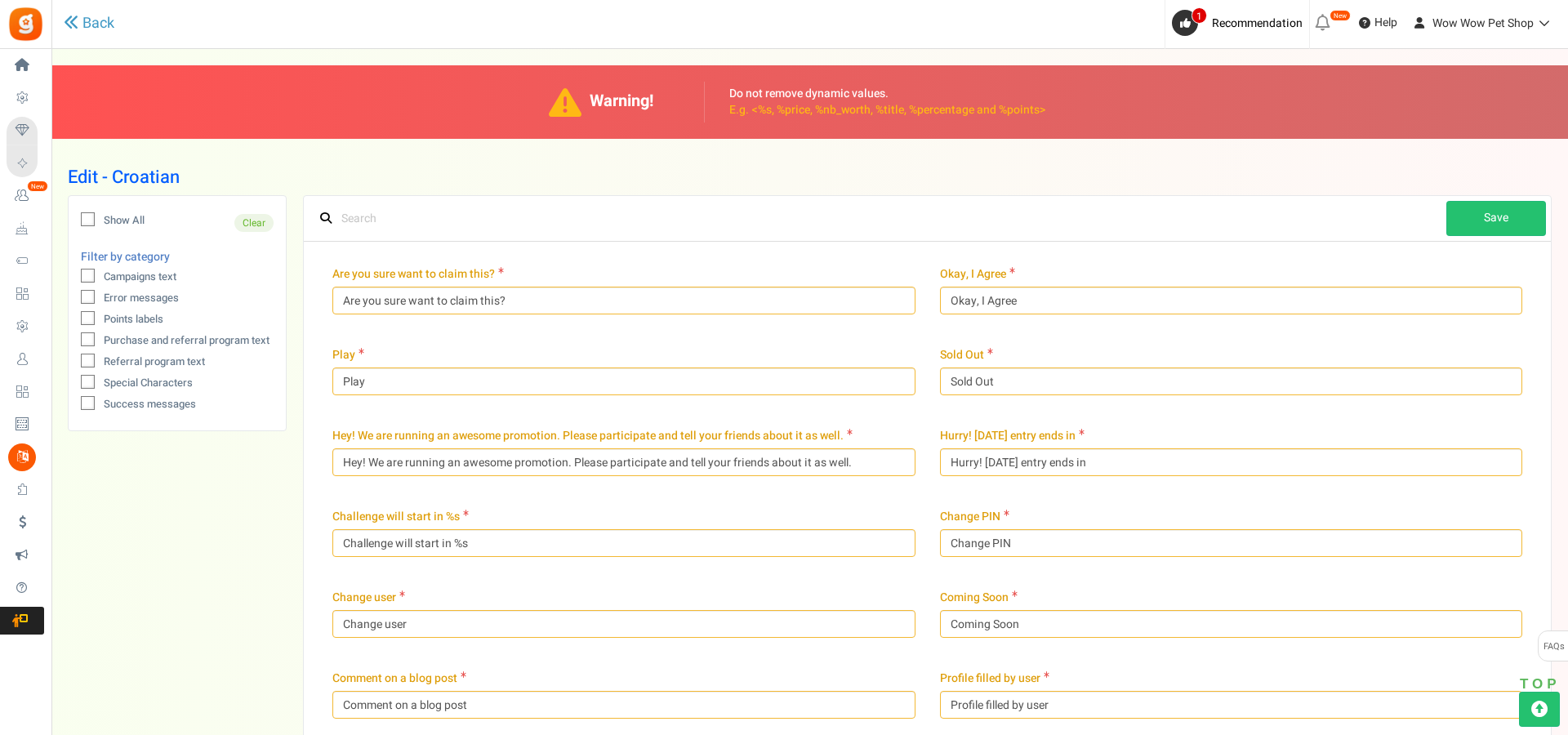
type input "Preusmjeravanje ... Ako niste preusmjereni za 5 sekundi,"
type input "Zaradi popust preporukom"
type input "[DEMOGRAPHIC_DATA]"
type input "Uspješno ste se registrirali za našu promociju."
type input "Resetiraj moj PIN"
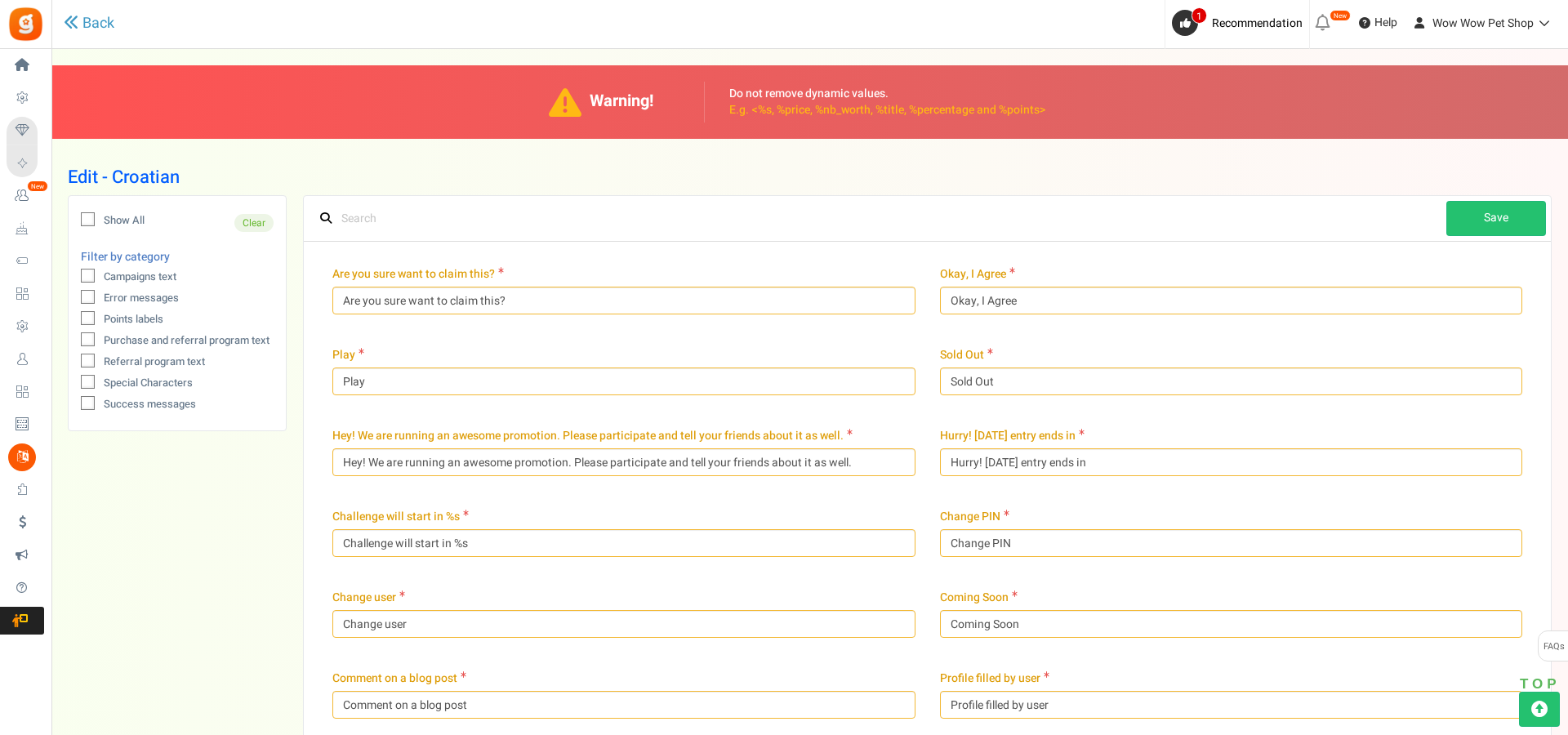
type input "Info ! New password has been sent to your email address. If you do not see the …"
type input "Ponovno unesi lozinku"
type input "Ocijeni nas"
type input "Potrebni bodovi"
type input "Spremi"
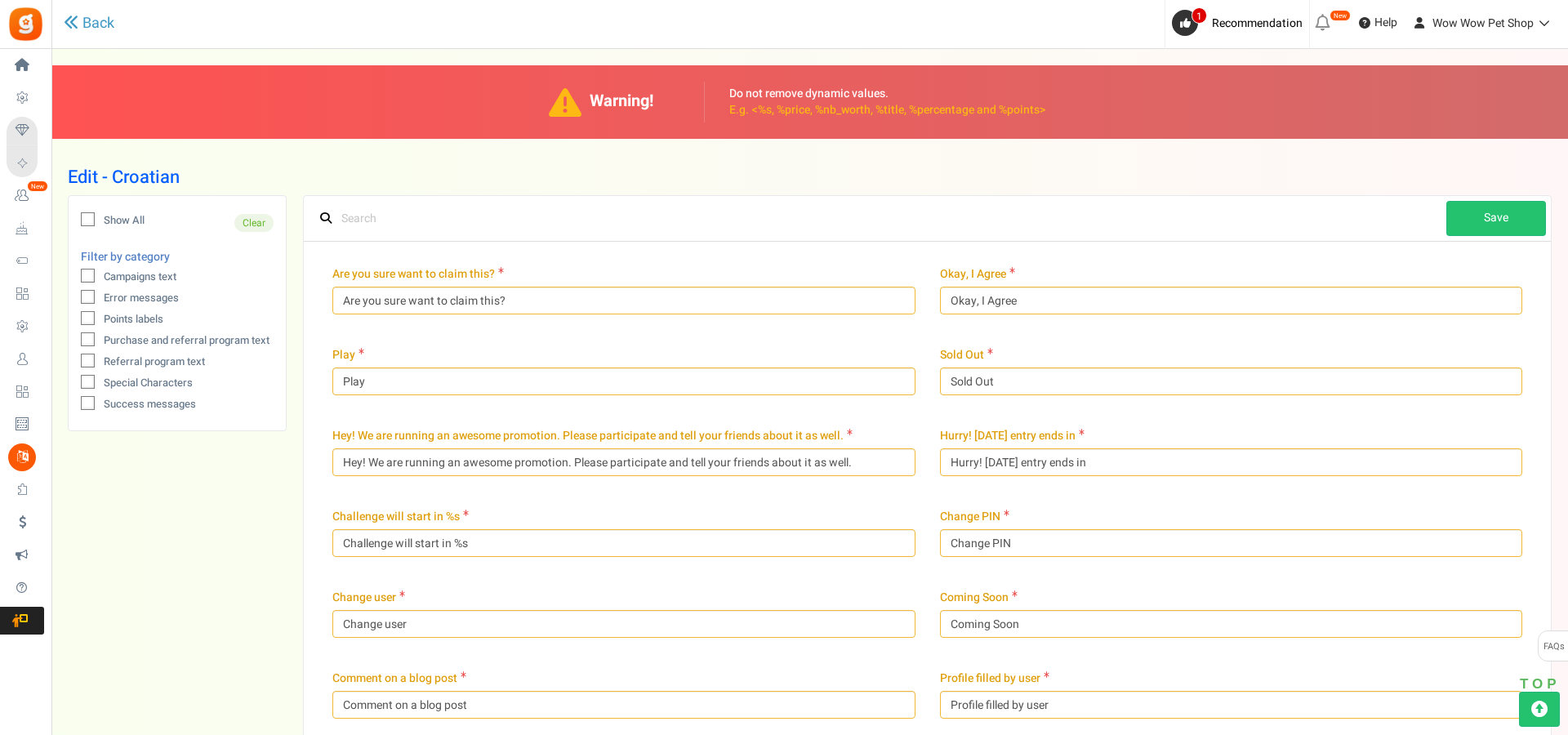
type input "Sekunda"
type input "Sekundi"
type input "Pošalji"
type input "S.B."
type input "Izradi svoju lozinku"
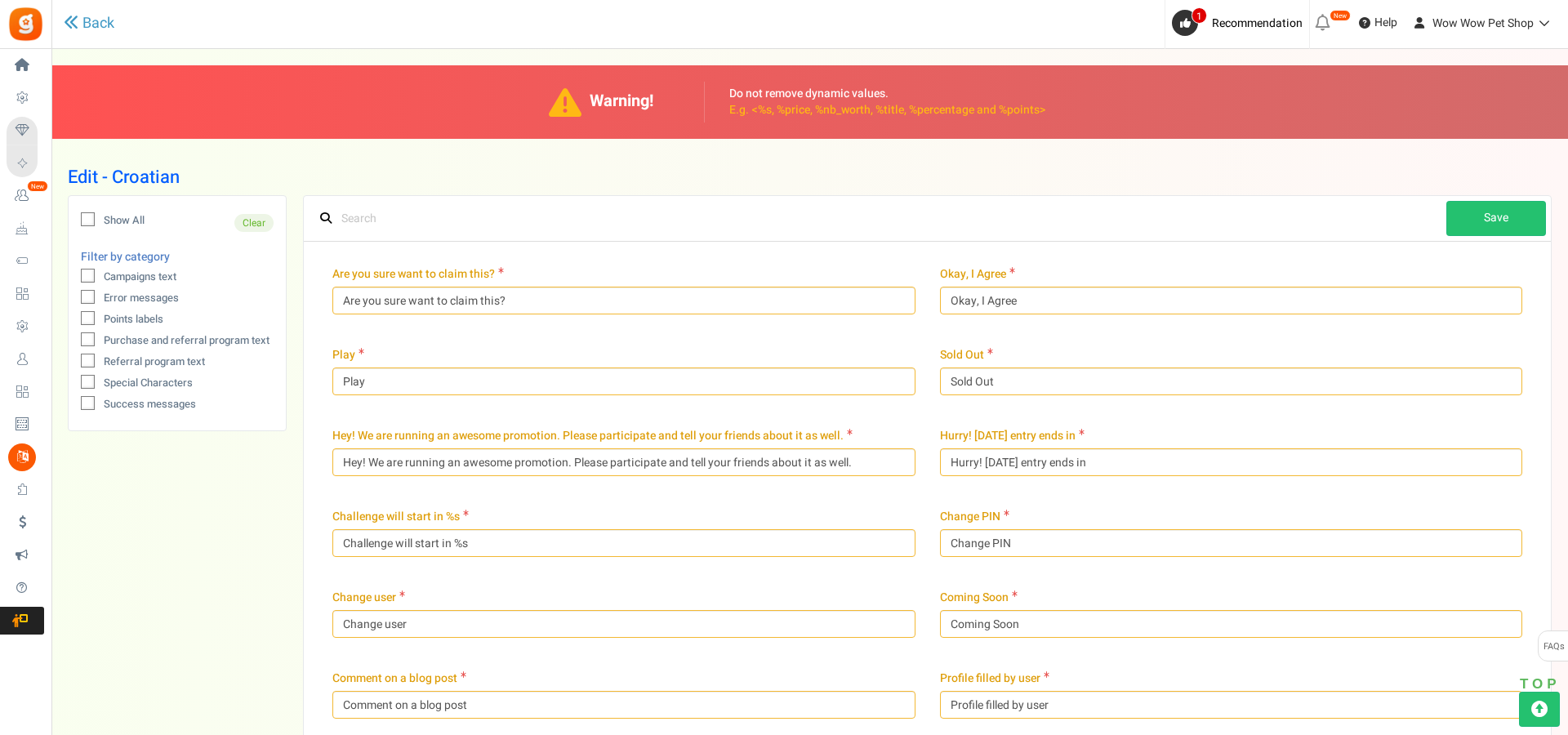
type input "Podijeli"
type input "Napiši komentar"
type input "Poveznica preporuke:"
type input "Upiši se"
type input "Prijavi se e-mailom"
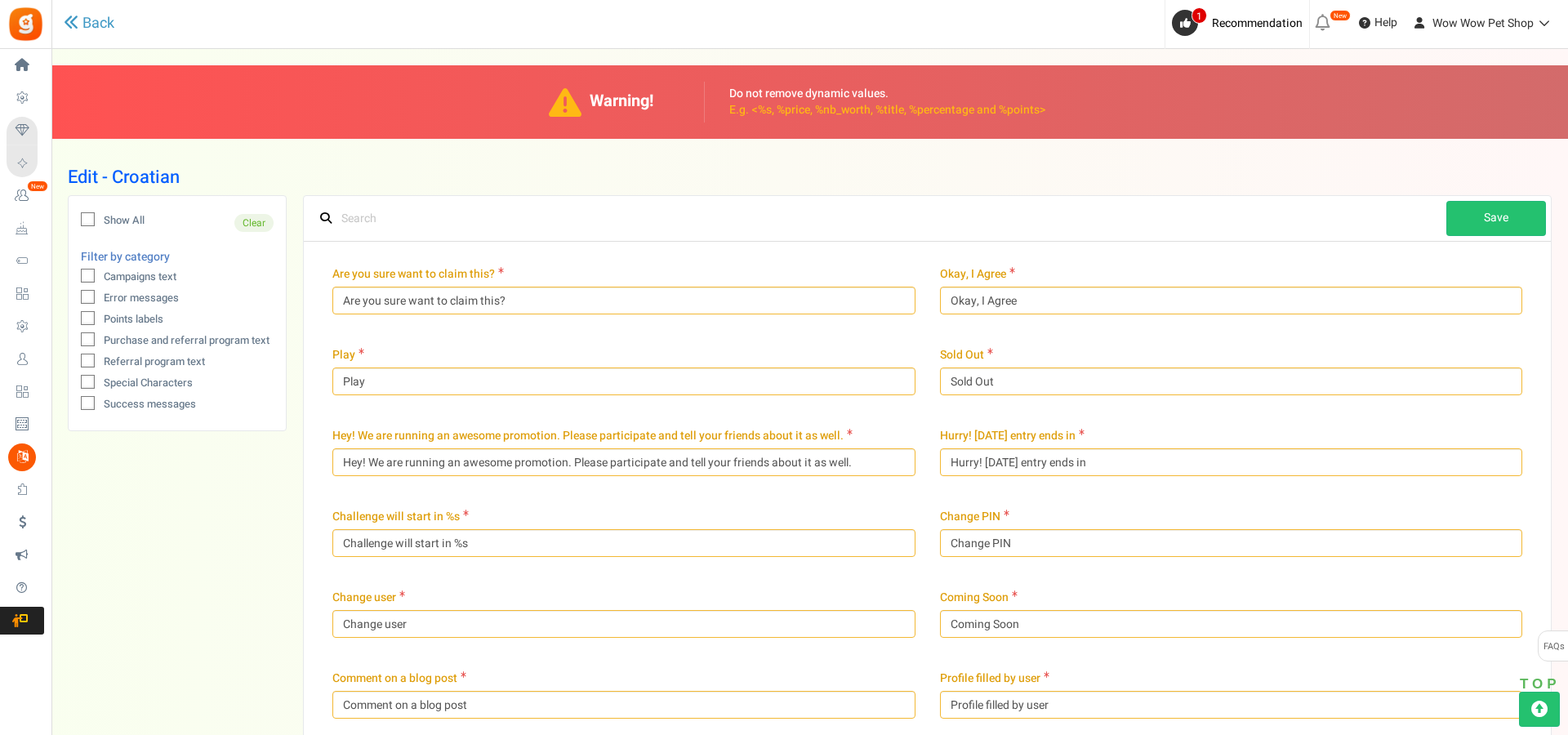
type input "[DEMOGRAPHIC_DATA]"
type input "Kod je prihvaćen, Hvala!"
type input "Uspjeh! E-mail je poslan"
type input "Lozinka uspješno ažurirana."
type input "Preporuči prijateljima. Zaradi nagrade!"
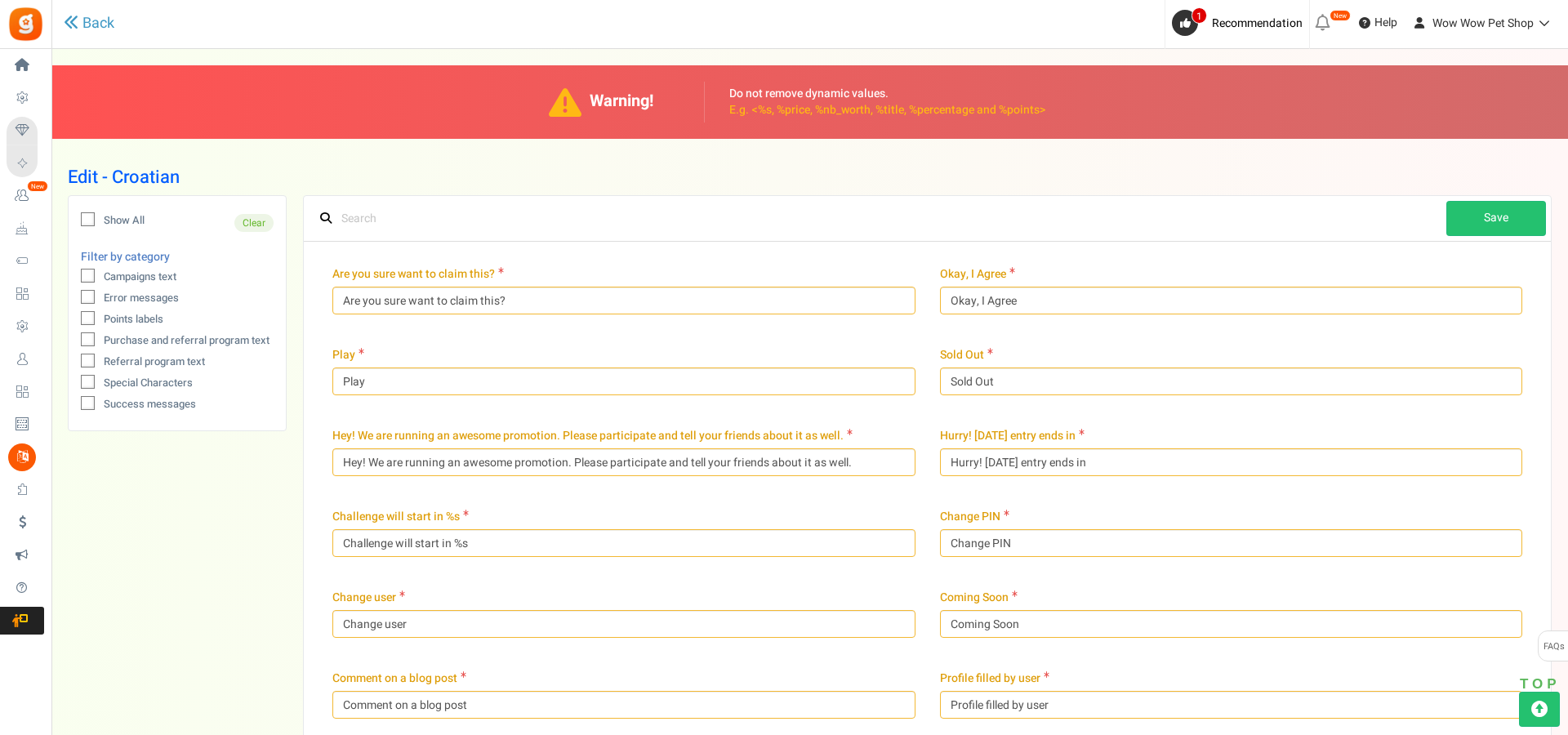
type input "Uvjeti korištenja"
type input "Završeno!"
type input "Značke koje možete osvojiti"
type input "Preostalo [PERSON_NAME]"
type input "Osvojene značke"
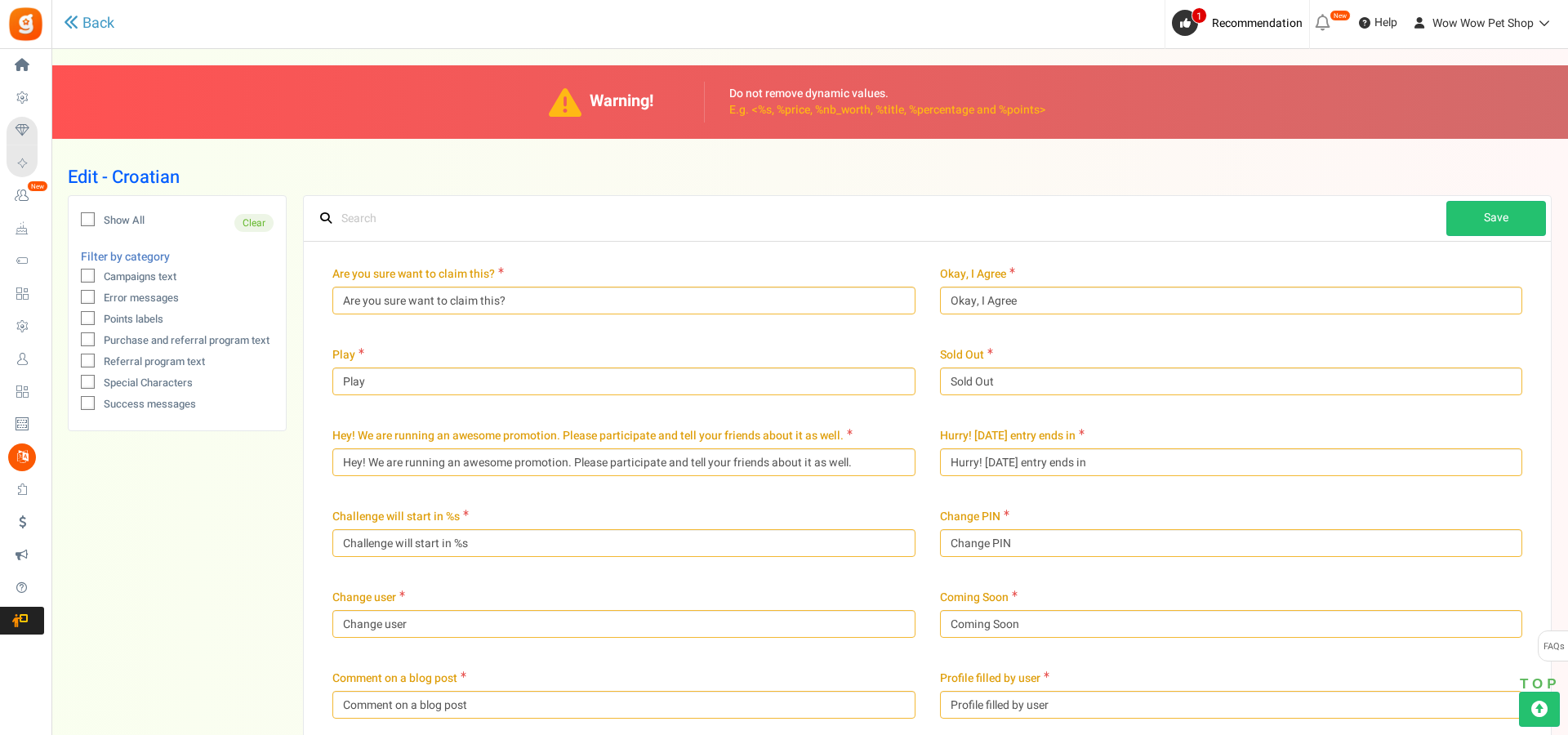
type input "Zaradi %s bodova dobrodošlice!"
type input "[PERSON_NAME]"
type input "Pogledaj nagrade"
type input "Račun već postoji. Preusmjeravam. Molim pričekajte..."
type input "Svi unosi"
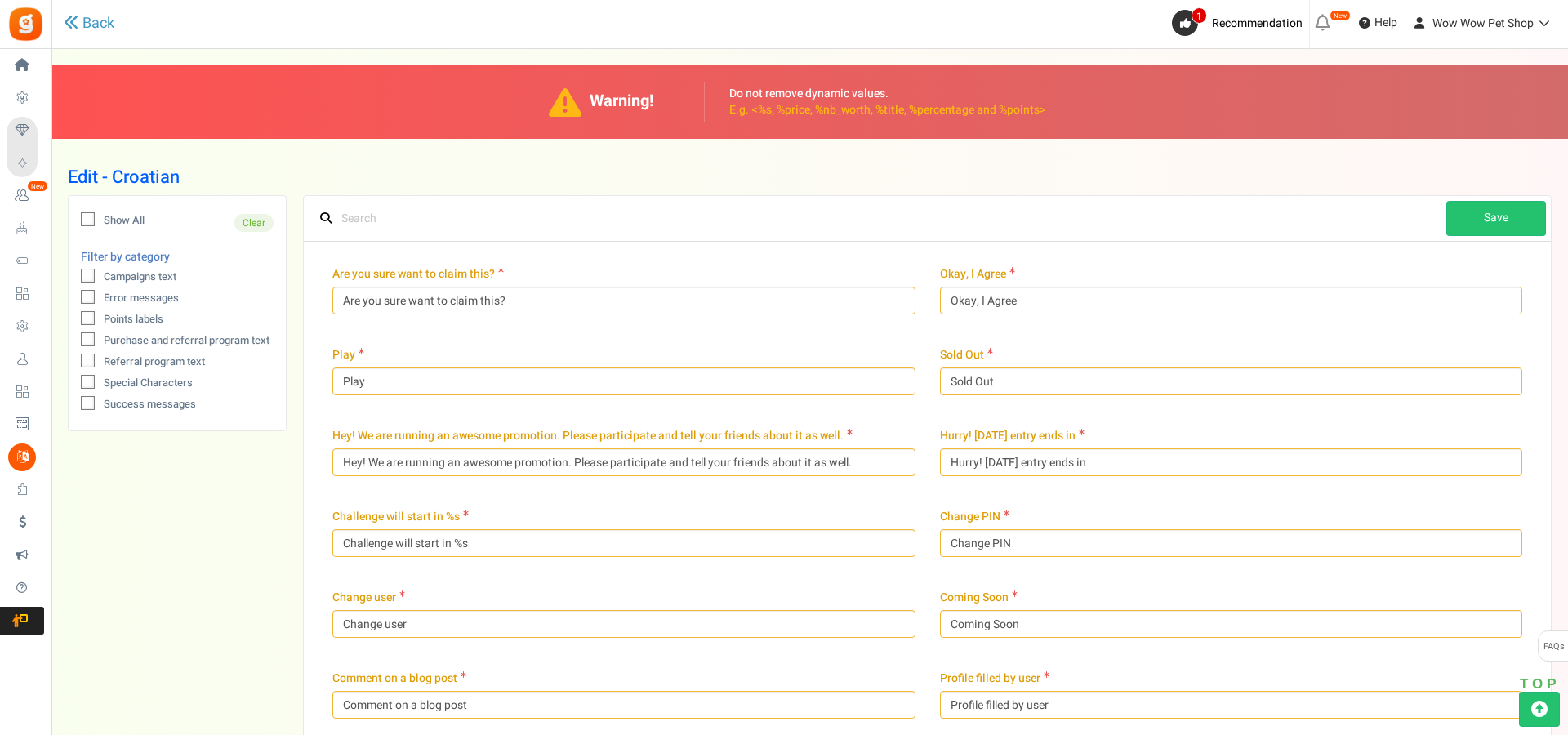
type input "Unesi lozinku"
type input "Neočekivana [PERSON_NAME], molim Vas pokušajte ponovno"
type input "Ažuriraj"
type input "Ažuriraj PIN"
type input "i unesi kod [GEOGRAPHIC_DATA] :"
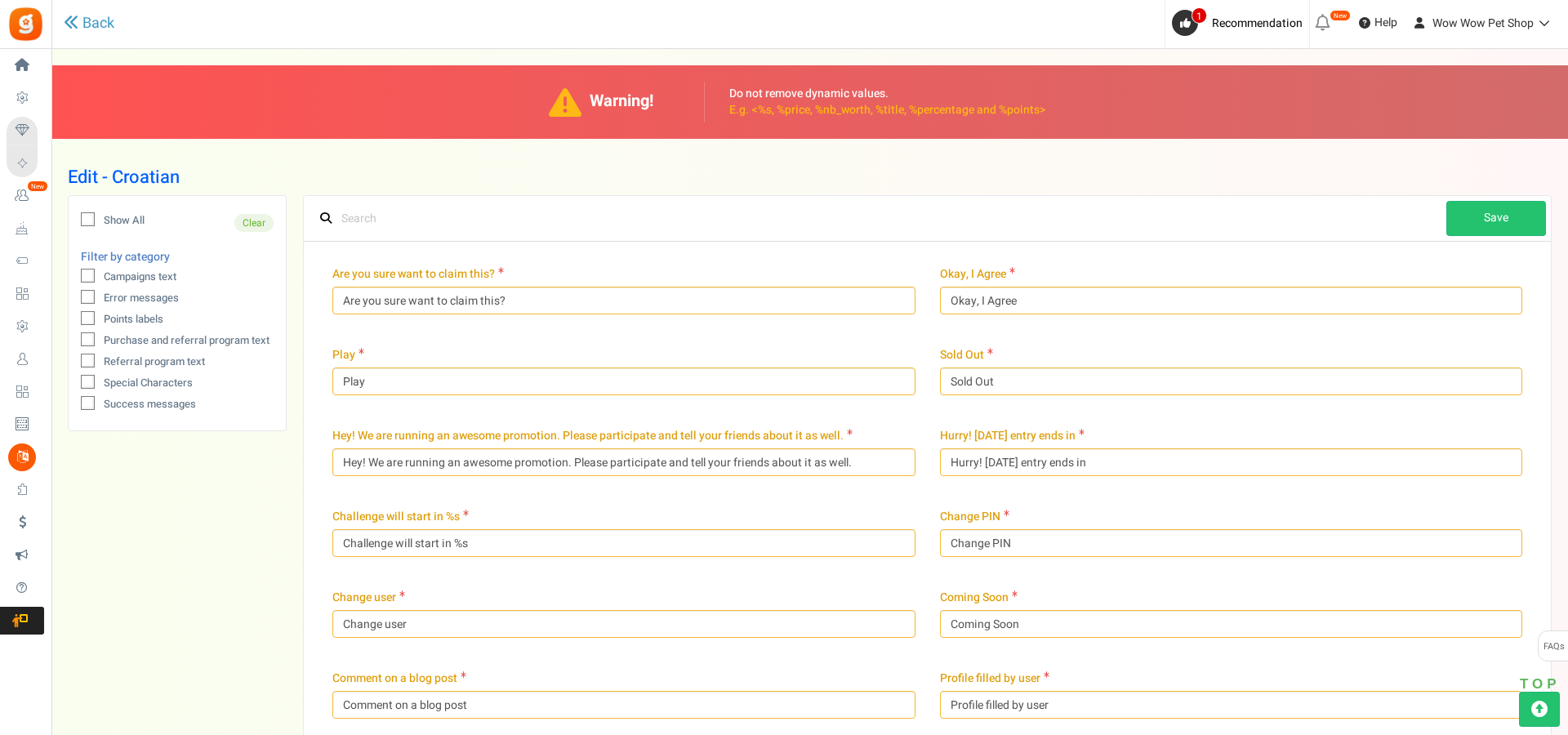
type input "Unesite ovaj PIN slijedeći put kad se prijavite"
type input "Pogledaj profil"
type input "Vrijedi do %s"
type input "Vaši pokloni"
type input "Događaji"
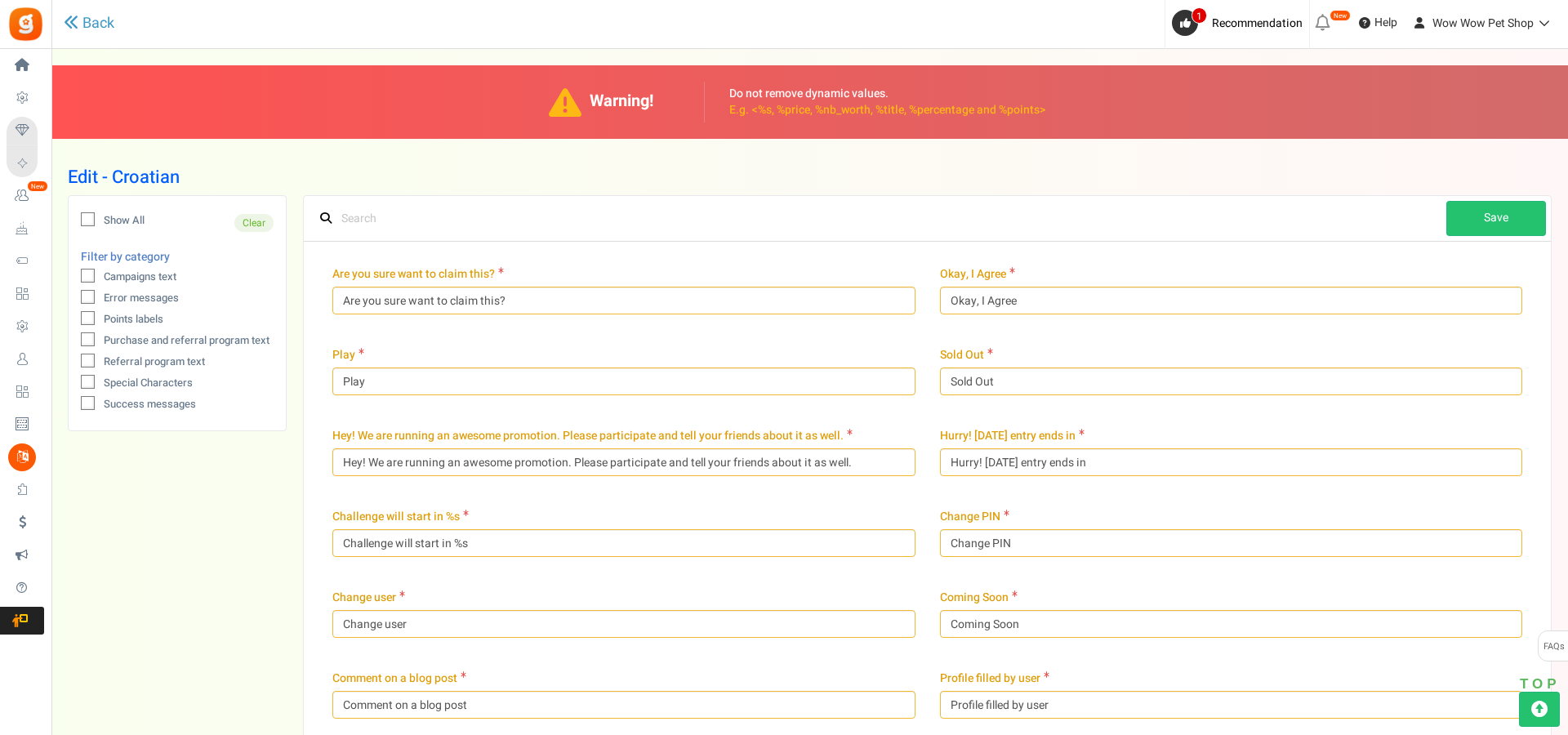
type input "Odvedi me tamo.."
type input "Tjedan"
type input "Tjedni / tjedana"
type input "Upravo si zaradila / zaradio dodatnih %s bodova!"
type input "Pobjednici"
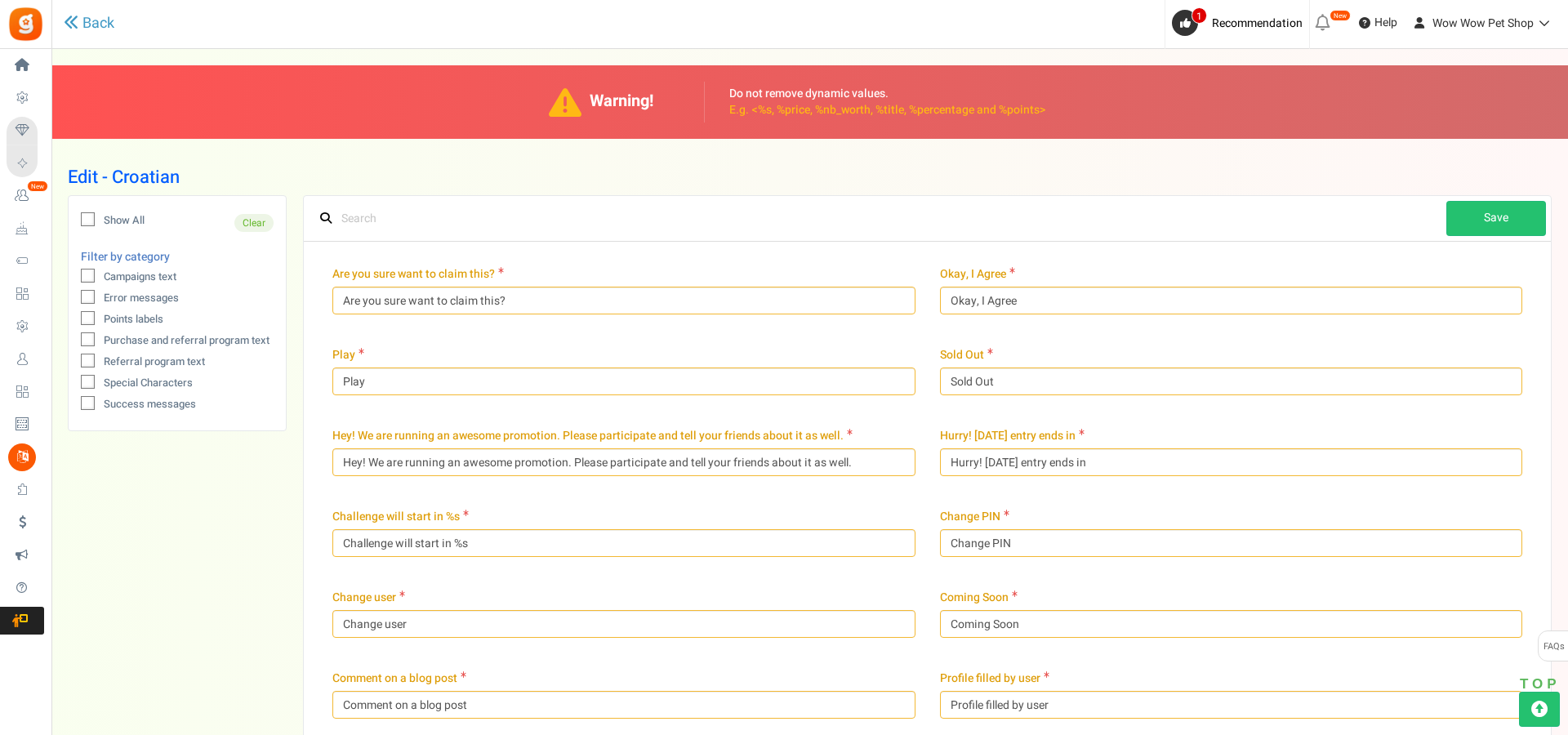
type input "Pobjednici su"
type input "[PERSON_NAME]"
type input "Godine / [PERSON_NAME]"
type input "Pretplati se"
type input "Vaši unosi"
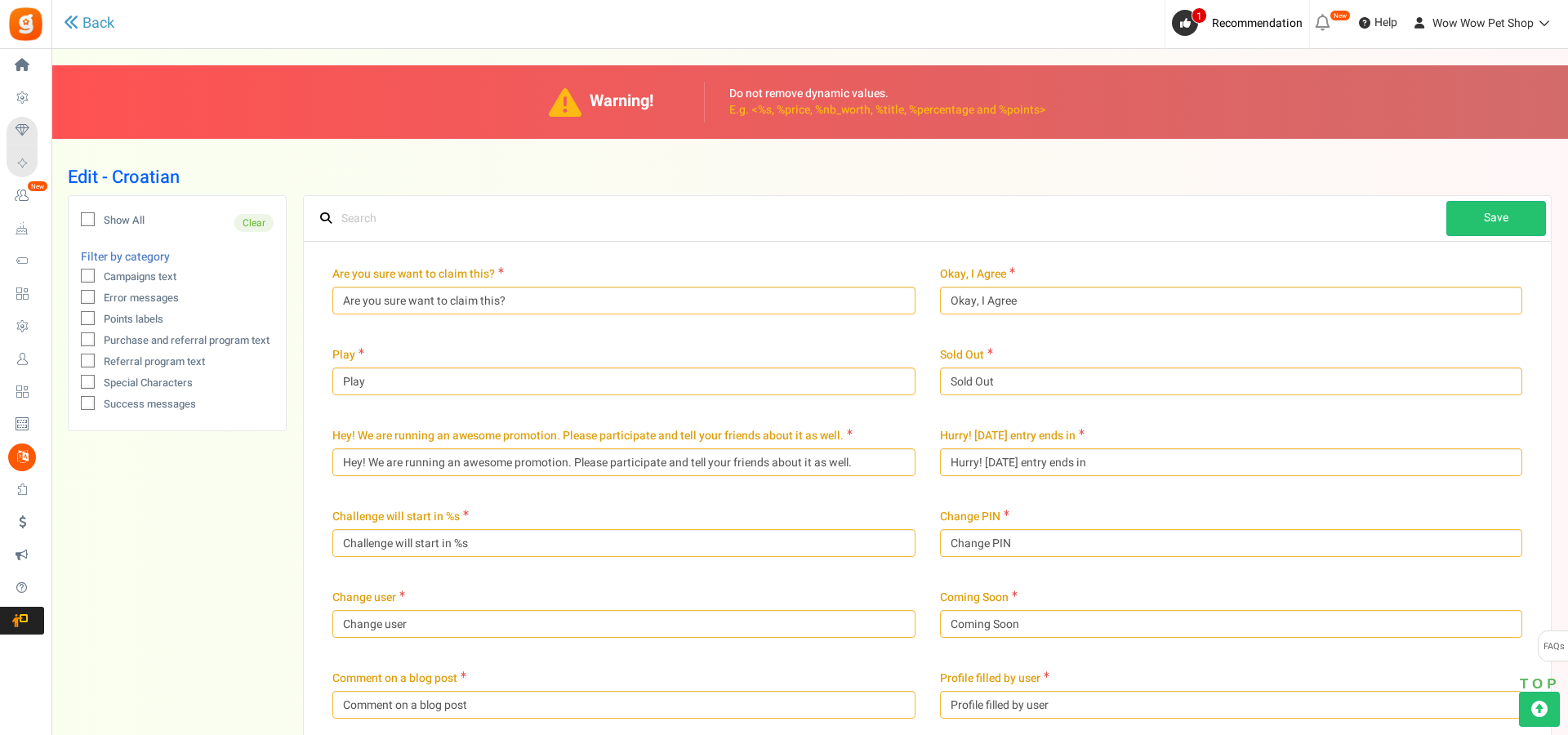
type input "Tvoji bodovi"
type input "Vaš profil"
type input "Moja dijeljenja"
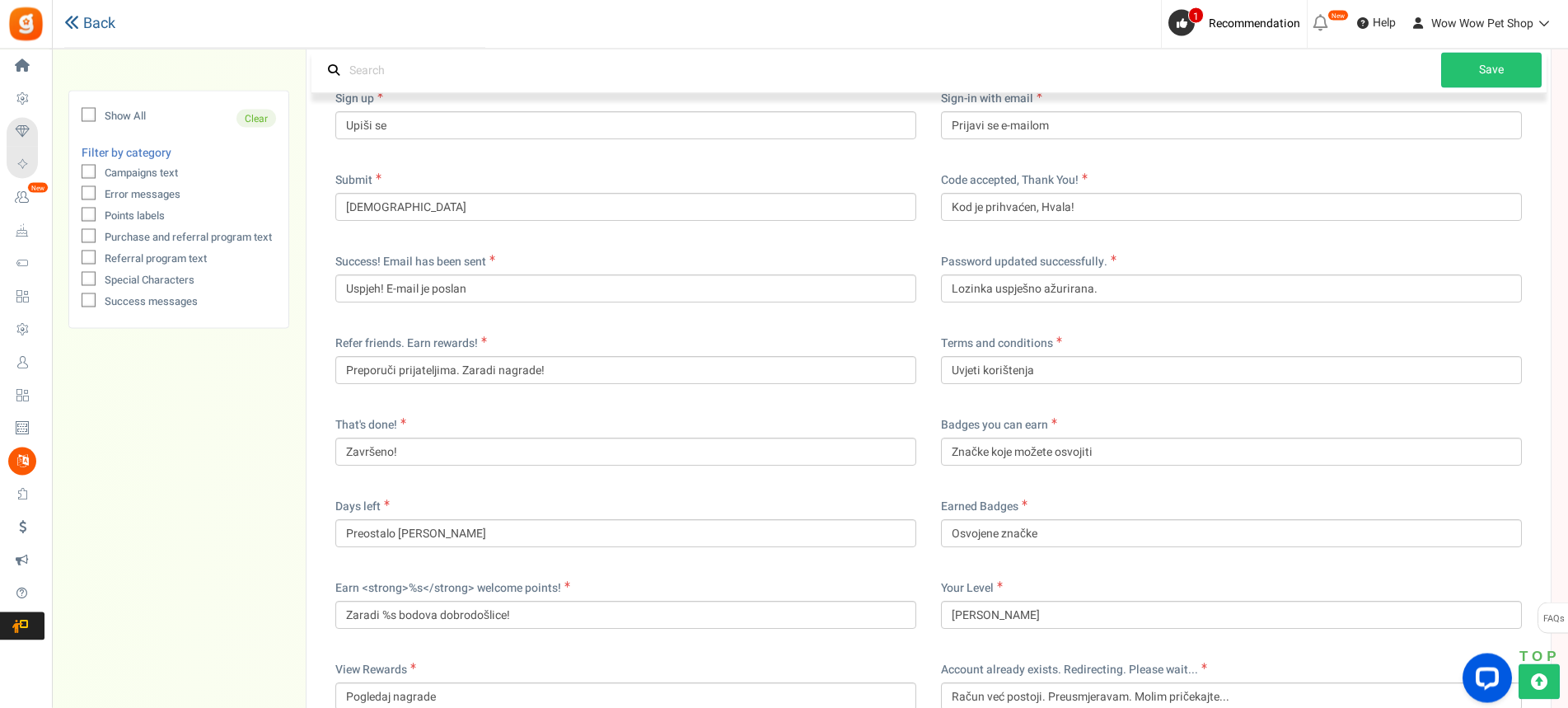
scroll to position [12078, 0]
click at [78, 21] on icon at bounding box center [72, 23] width 15 height 15
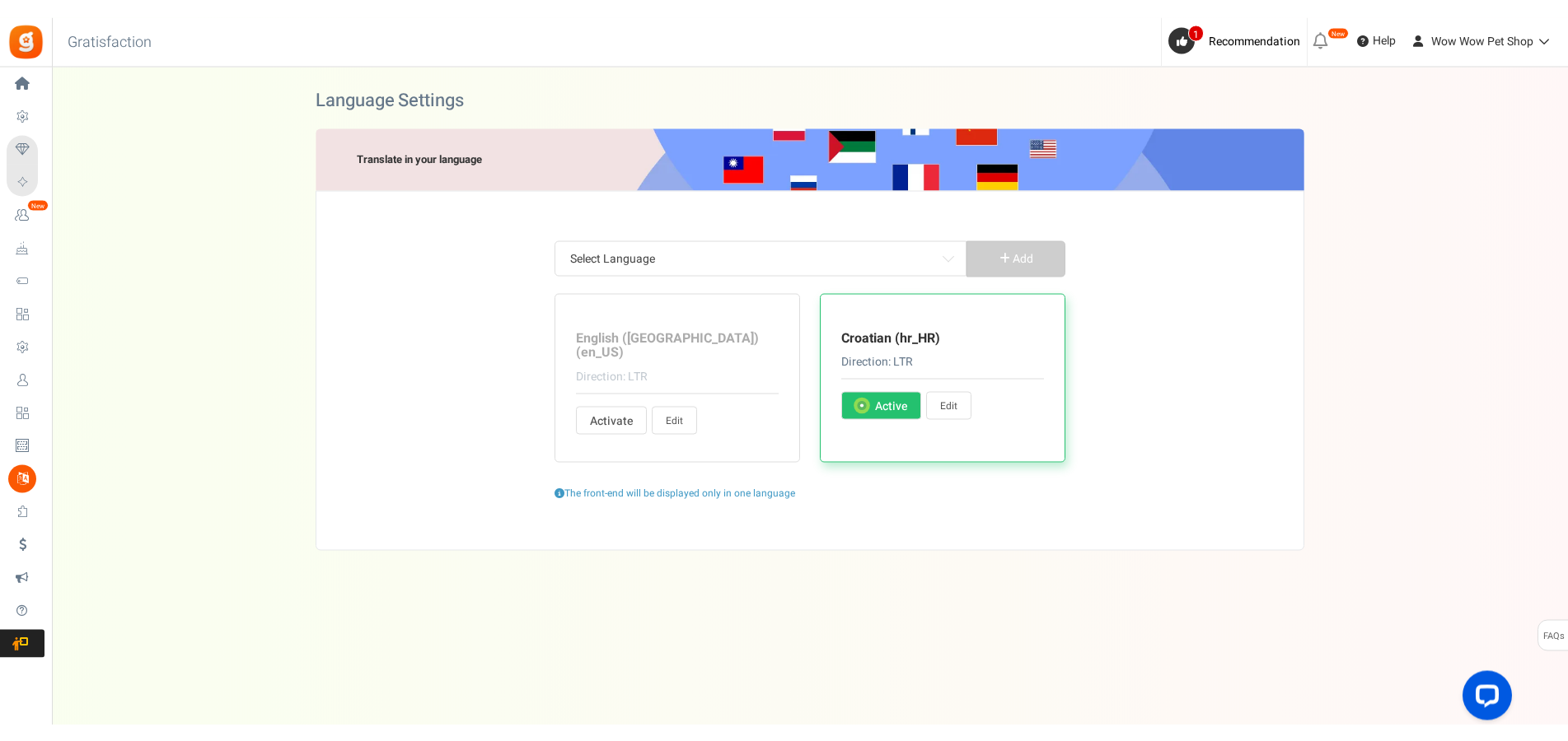
scroll to position [0, 0]
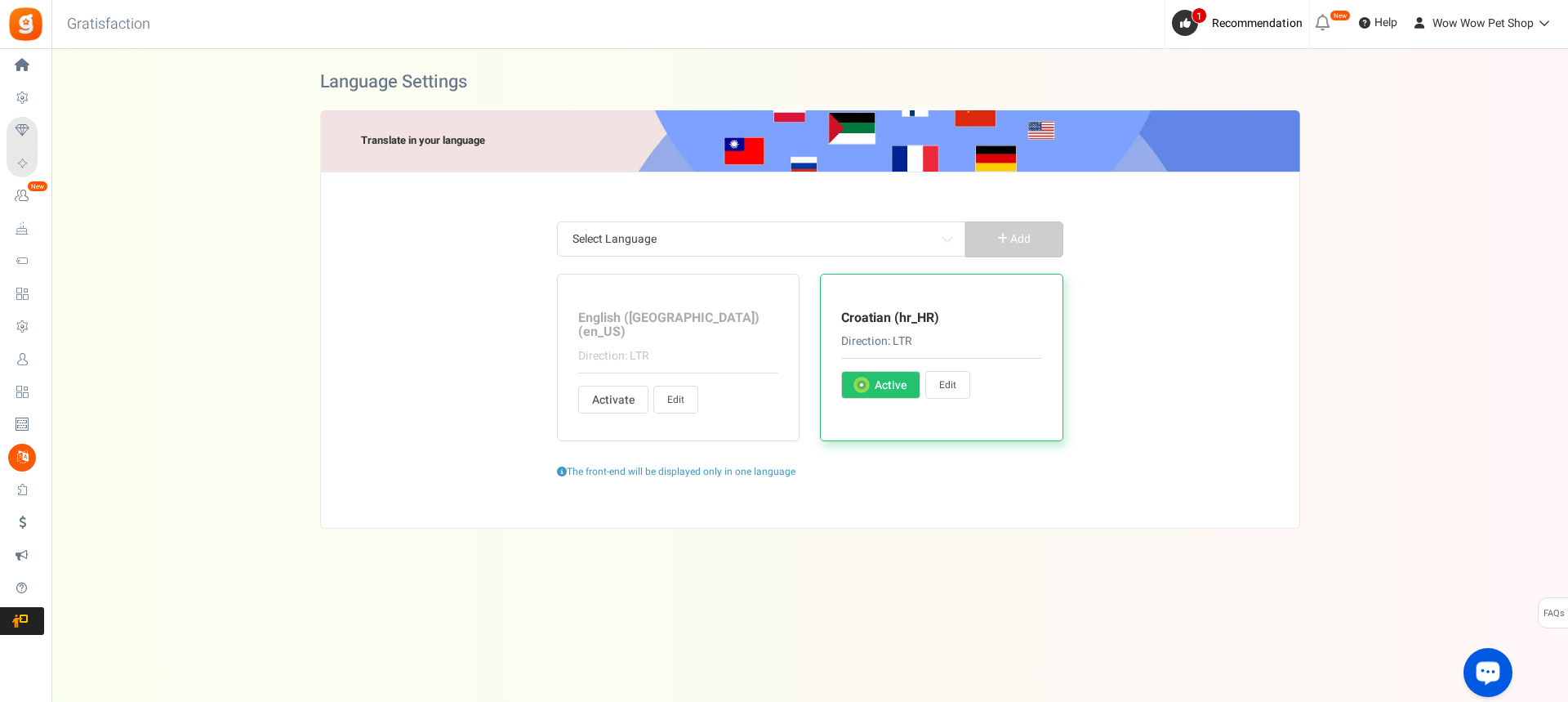
click at [1477, 673] on div "Open LiveChat chat widget" at bounding box center [1488, 671] width 27 height 27
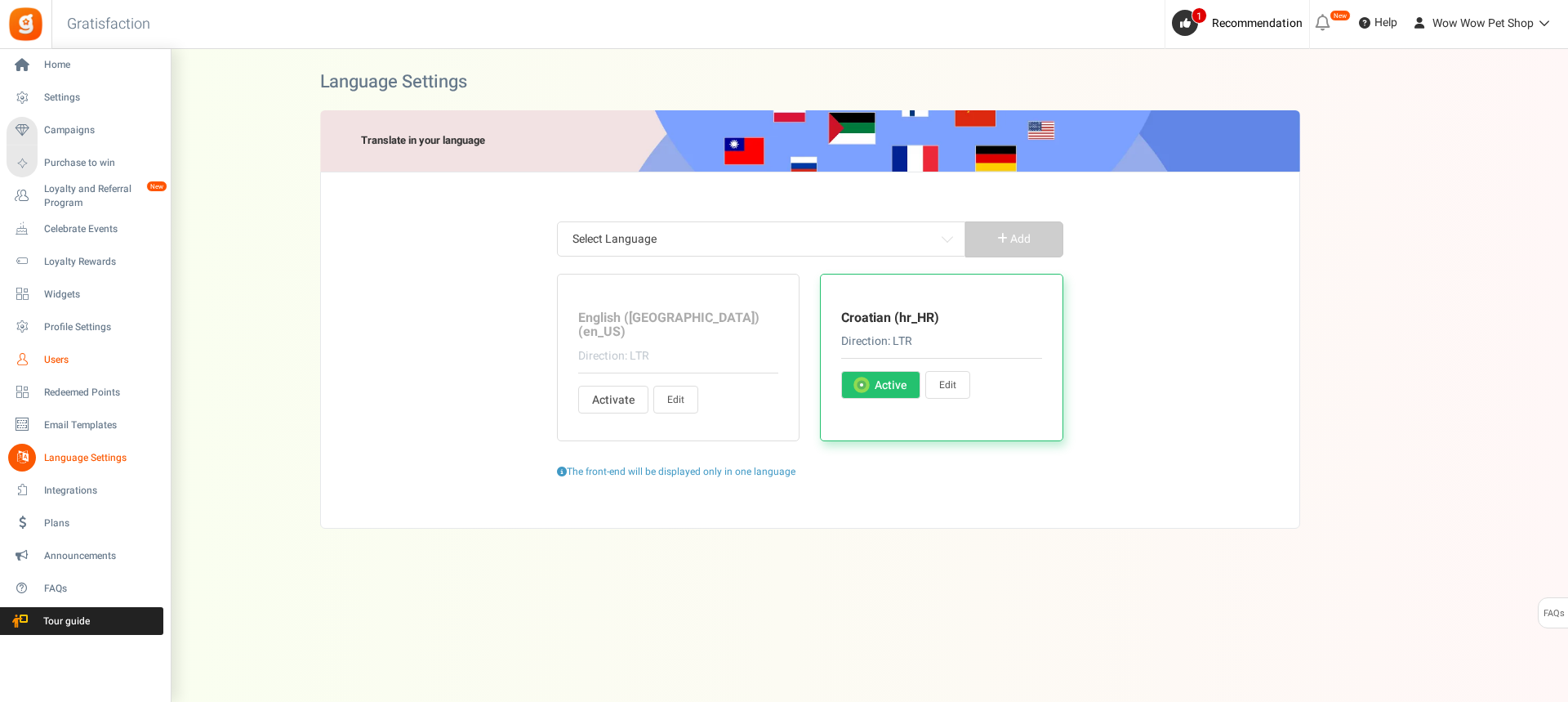
click at [65, 360] on span "Users" at bounding box center [101, 360] width 114 height 14
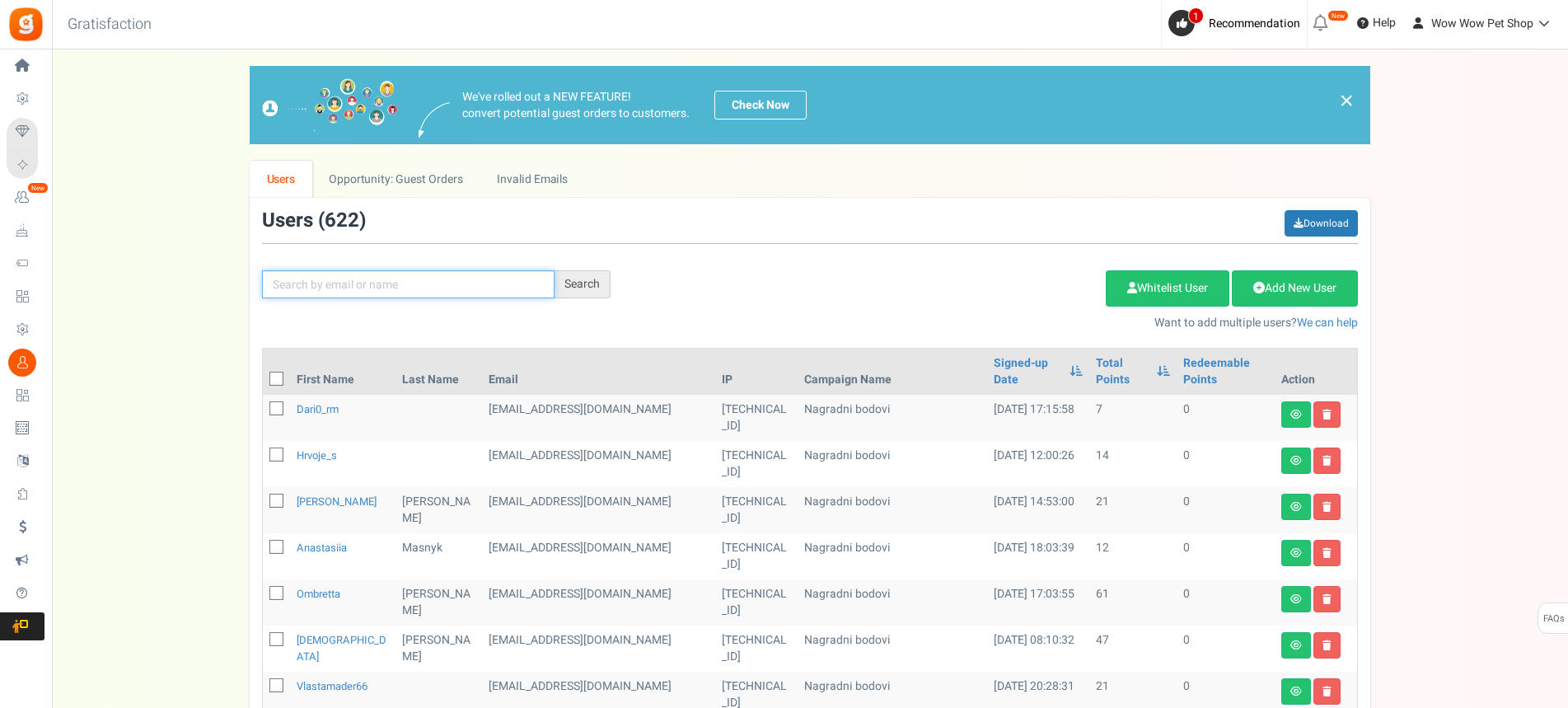
click at [344, 280] on input "text" at bounding box center [408, 283] width 293 height 28
paste input "[PERSON_NAME][EMAIL_ADDRESS][DOMAIN_NAME]"
type input "[PERSON_NAME][EMAIL_ADDRESS][DOMAIN_NAME]"
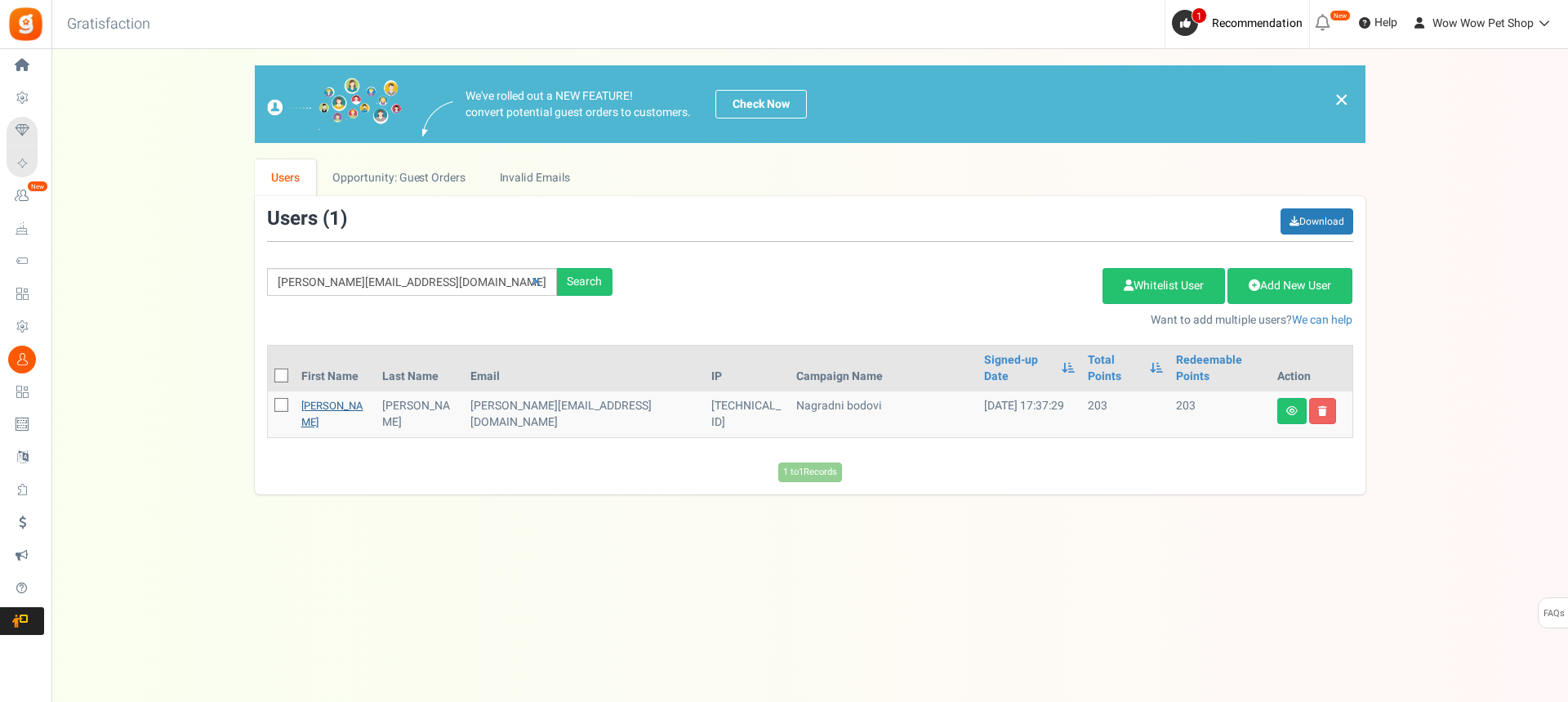
click at [320, 398] on link "[PERSON_NAME]" at bounding box center [333, 414] width 62 height 32
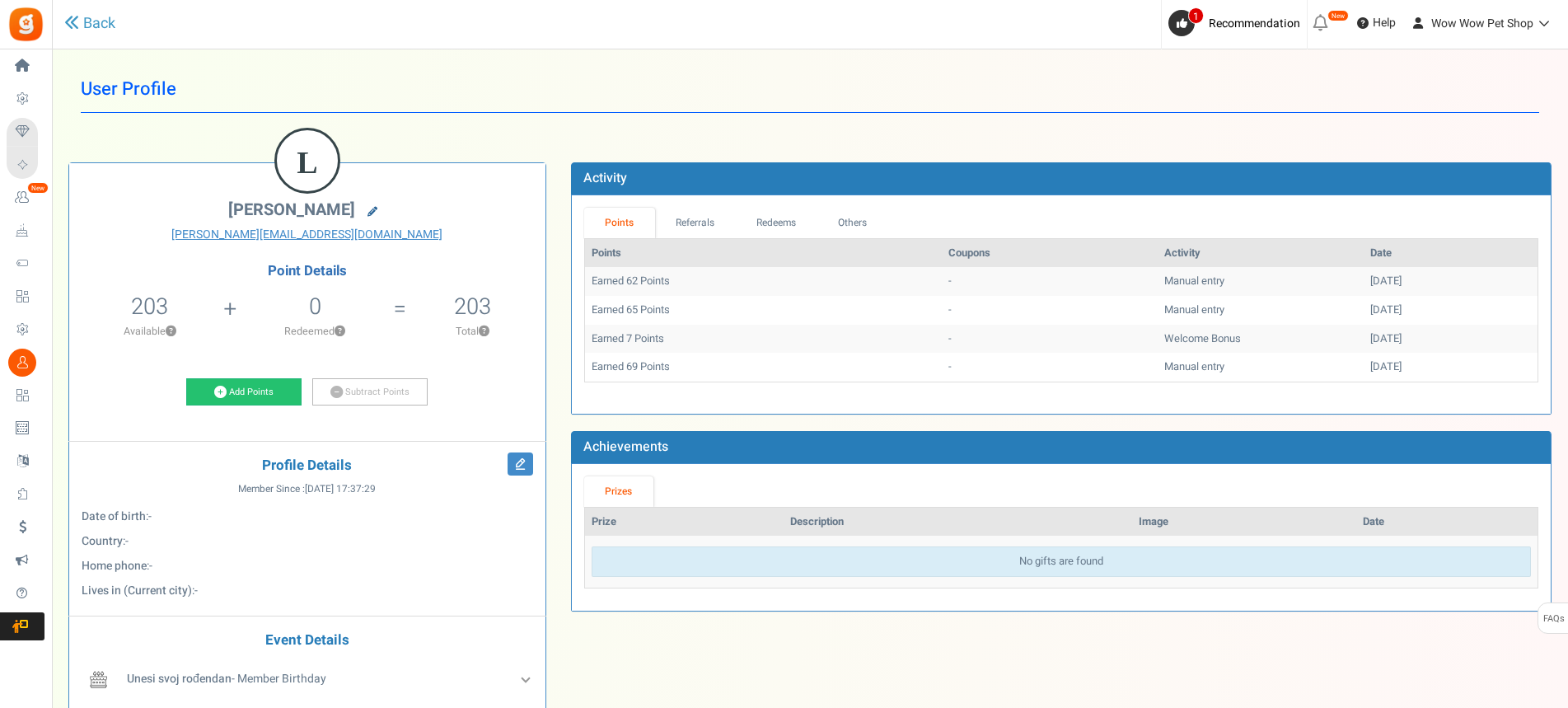
click at [367, 211] on icon at bounding box center [372, 212] width 10 height 10
type input "[PERSON_NAME]"
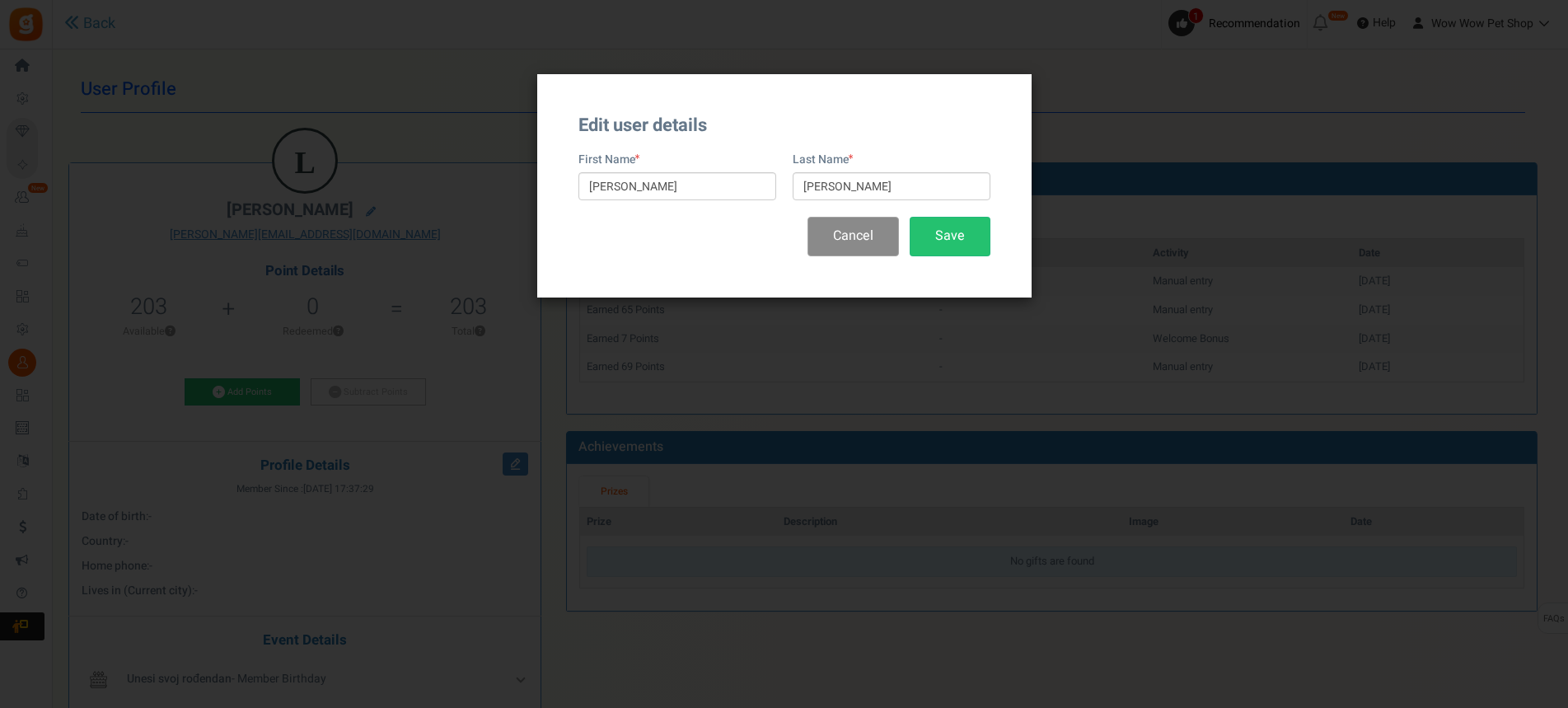
click at [860, 240] on button "Cancel" at bounding box center [853, 236] width 92 height 39
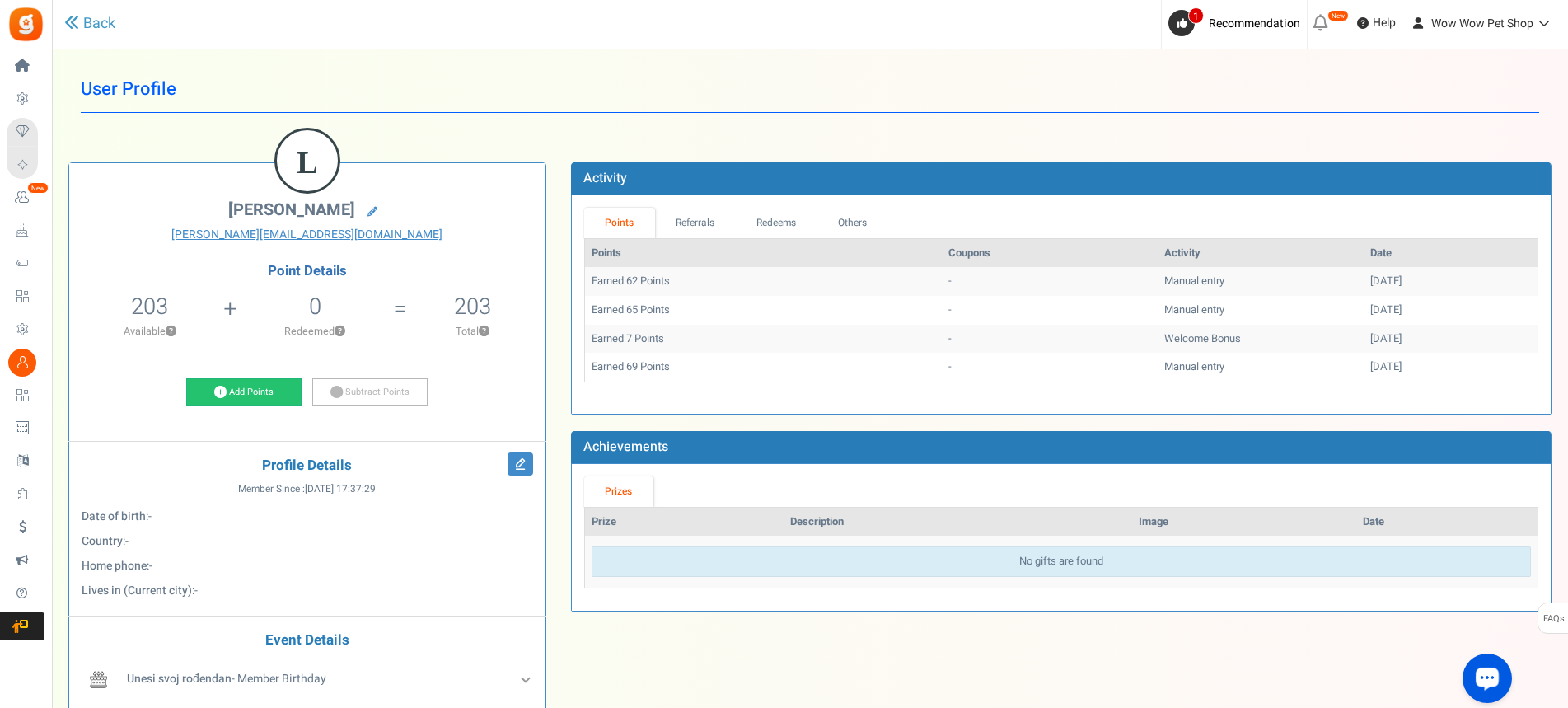
click at [1491, 675] on icon "Open LiveChat chat widget" at bounding box center [1487, 677] width 15 height 10
click at [367, 207] on icon at bounding box center [372, 212] width 10 height 10
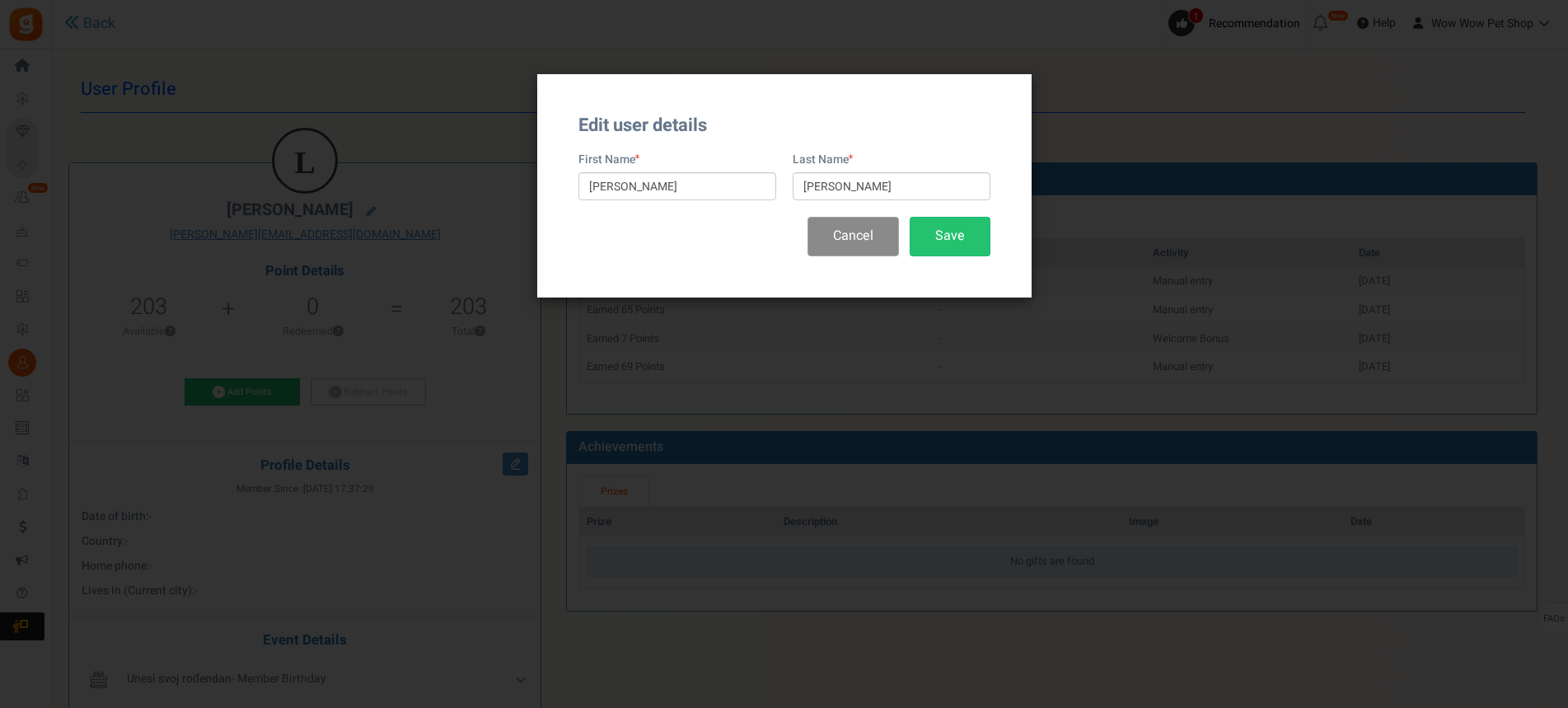
click at [856, 239] on button "Cancel" at bounding box center [853, 236] width 92 height 39
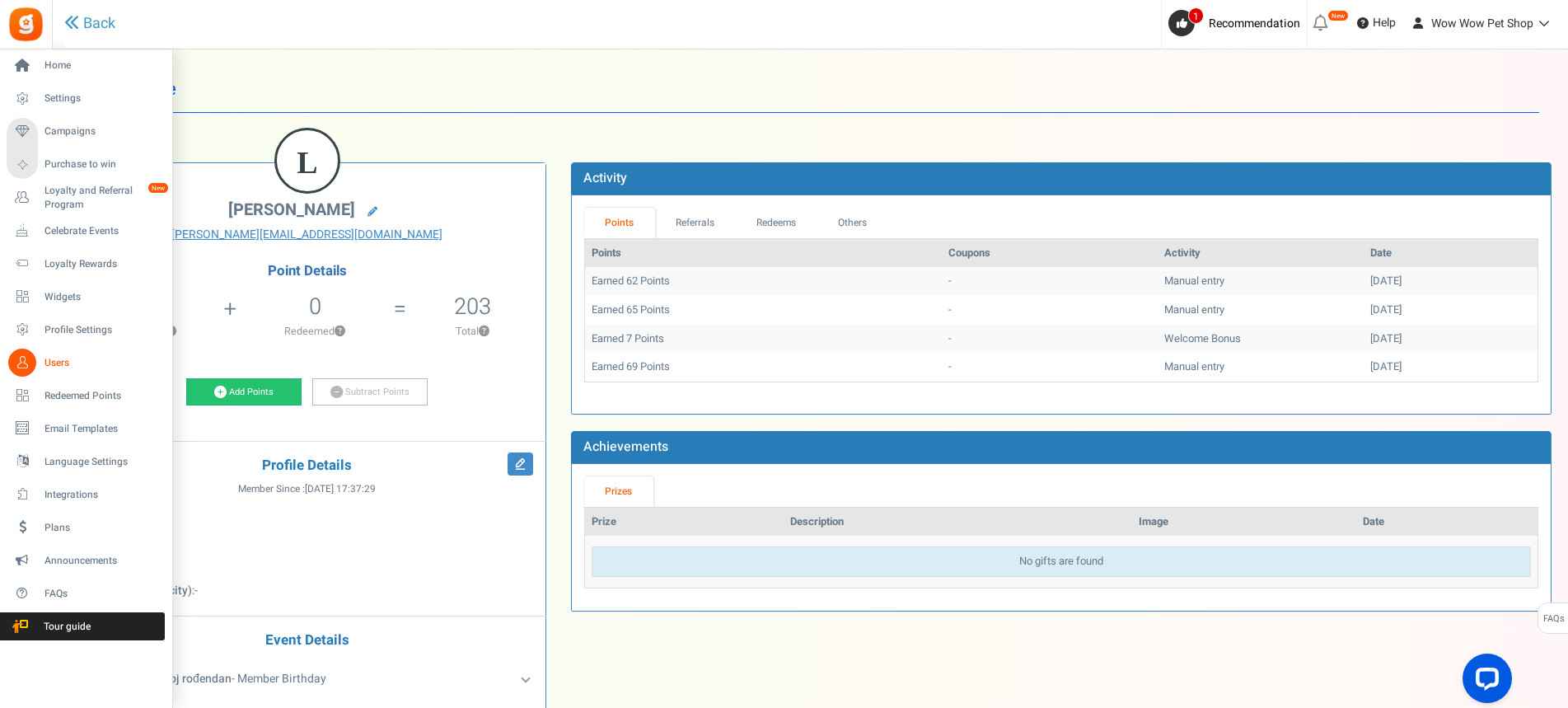
click at [46, 362] on span "Users" at bounding box center [102, 363] width 115 height 14
